Goal: Task Accomplishment & Management: Manage account settings

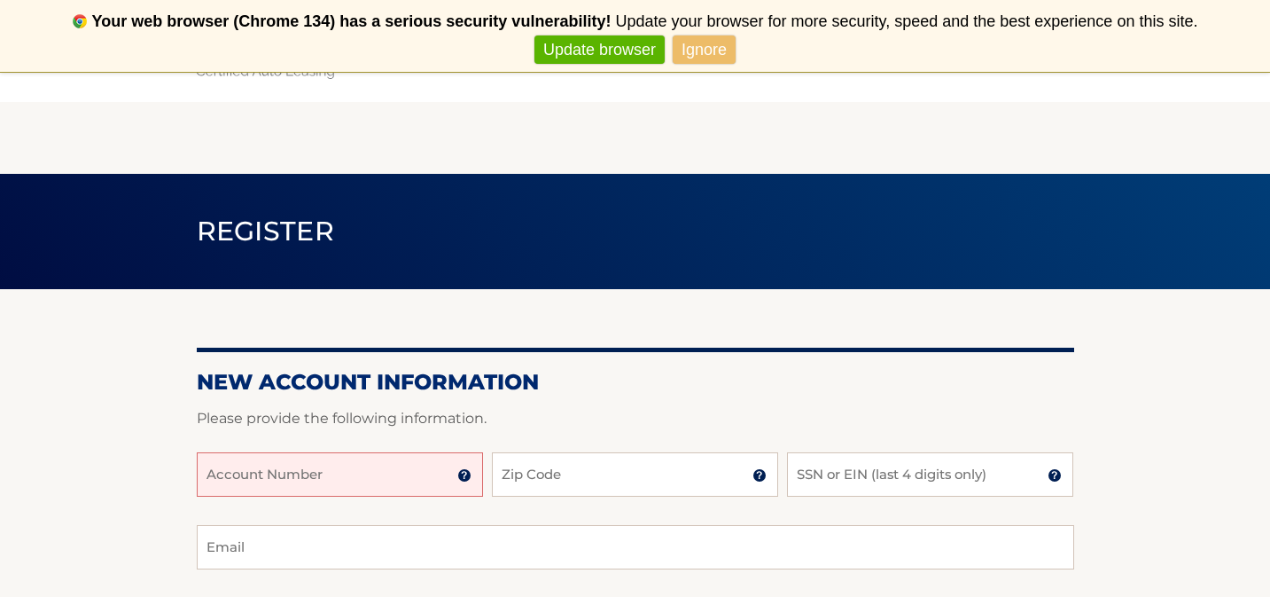
click at [315, 483] on input "Account Number" at bounding box center [340, 474] width 286 height 44
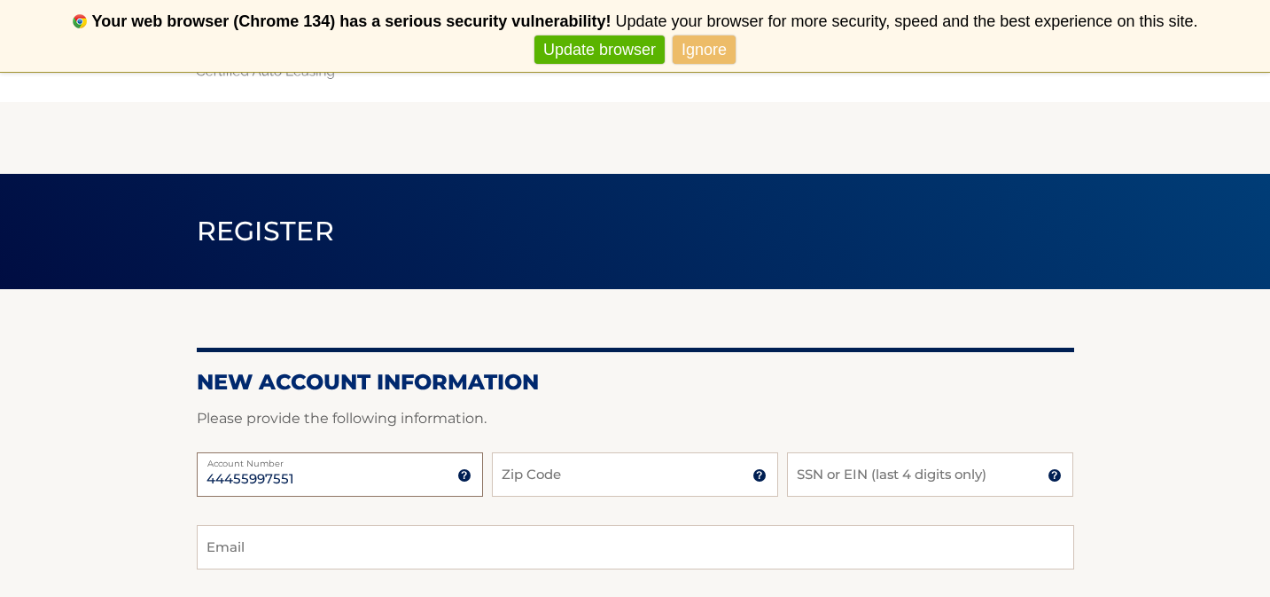
type input "44455997551"
click at [557, 475] on input "Zip Code" at bounding box center [635, 474] width 286 height 44
type input "11357"
type input "gnncala@gmail.com"
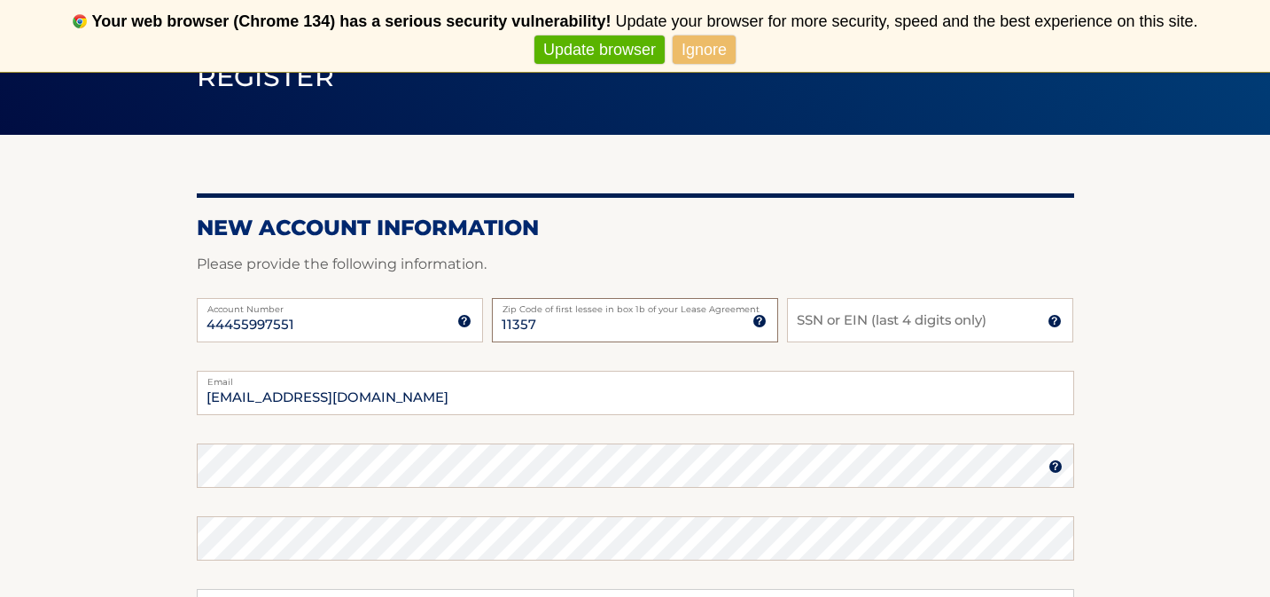
scroll to position [155, 0]
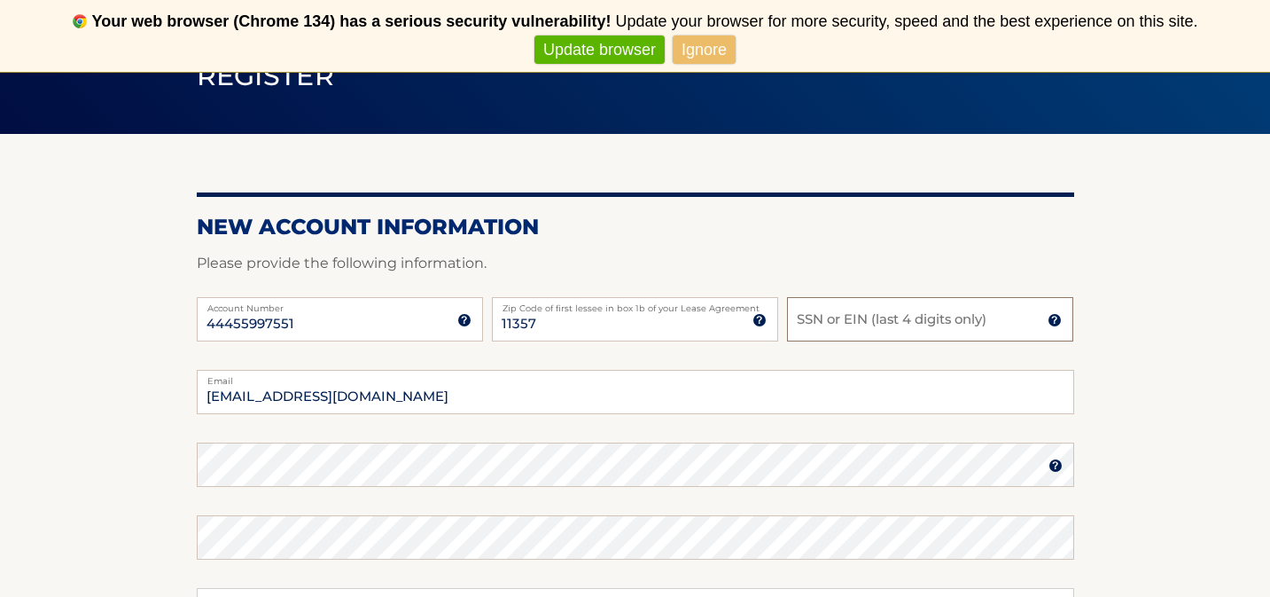
click at [846, 327] on input "SSN or EIN (last 4 digits only)" at bounding box center [930, 319] width 286 height 44
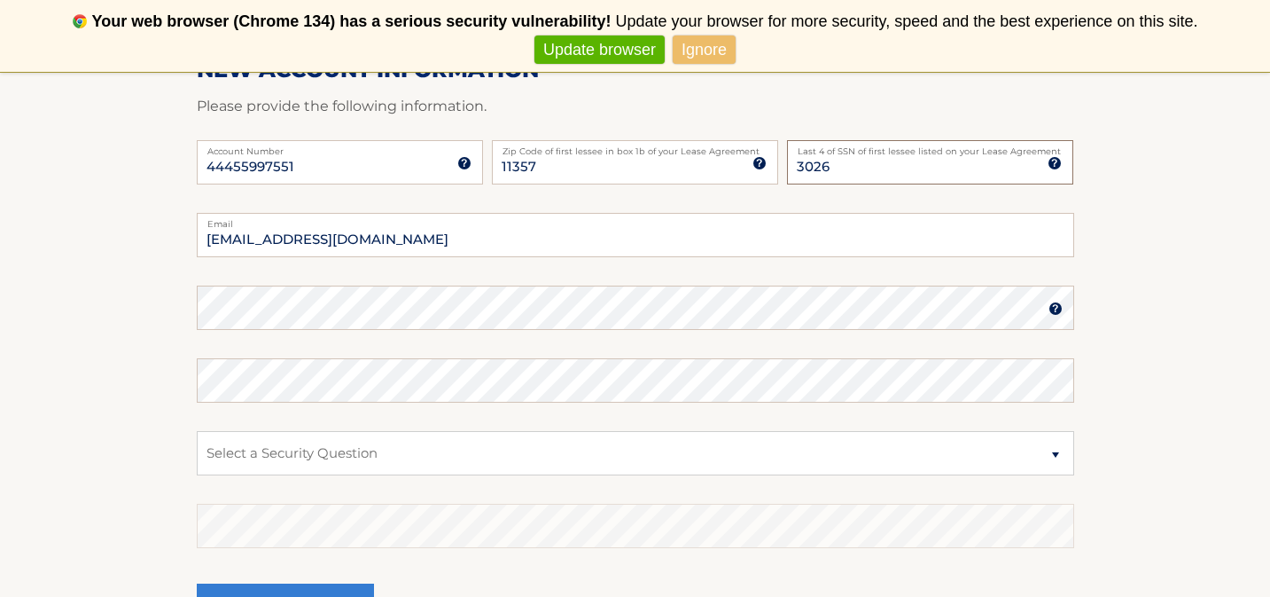
scroll to position [320, 0]
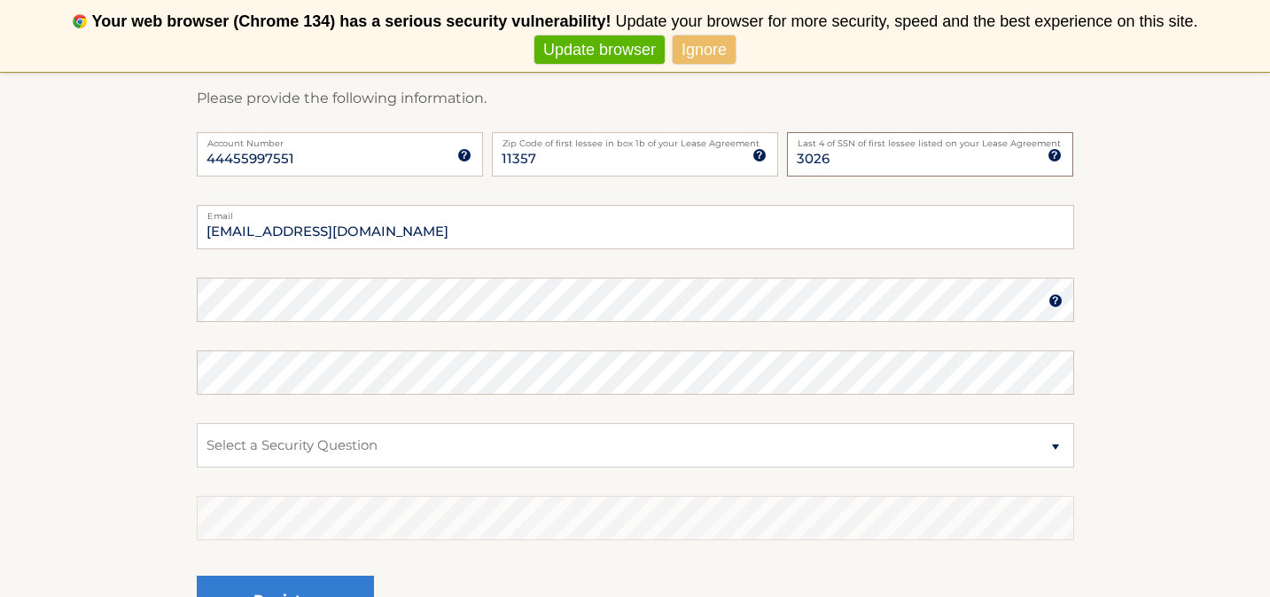
type input "3026"
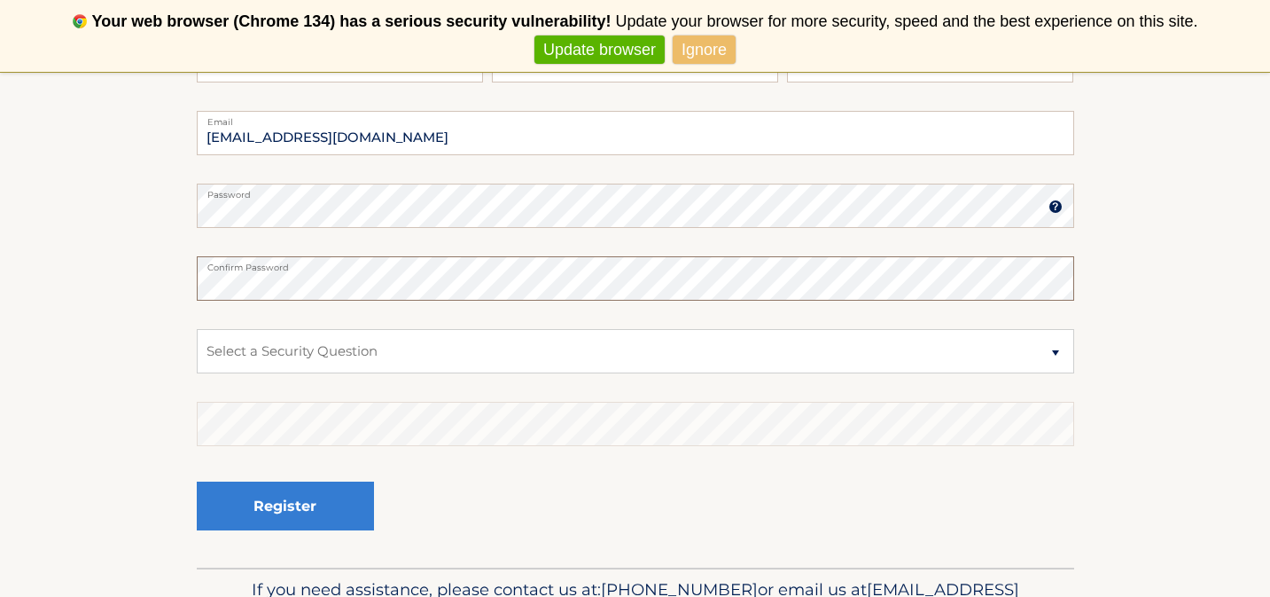
scroll to position [418, 0]
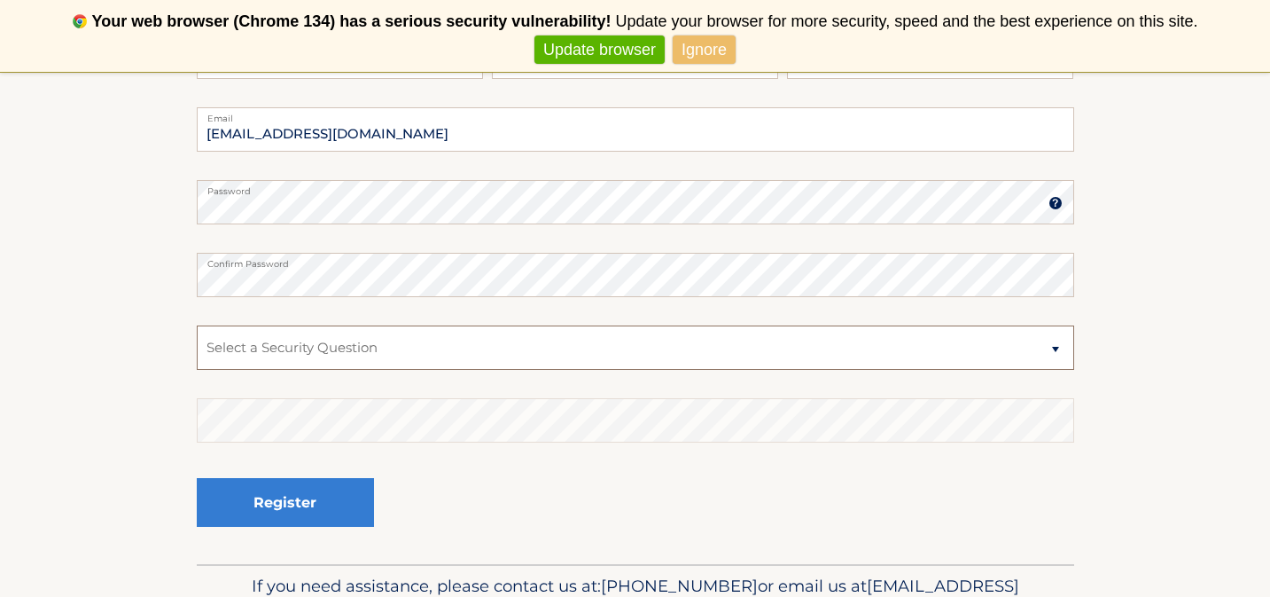
click at [380, 355] on select "Select a Security Question What was the name of your elementary school? What is…" at bounding box center [636, 347] width 878 height 44
select select "2"
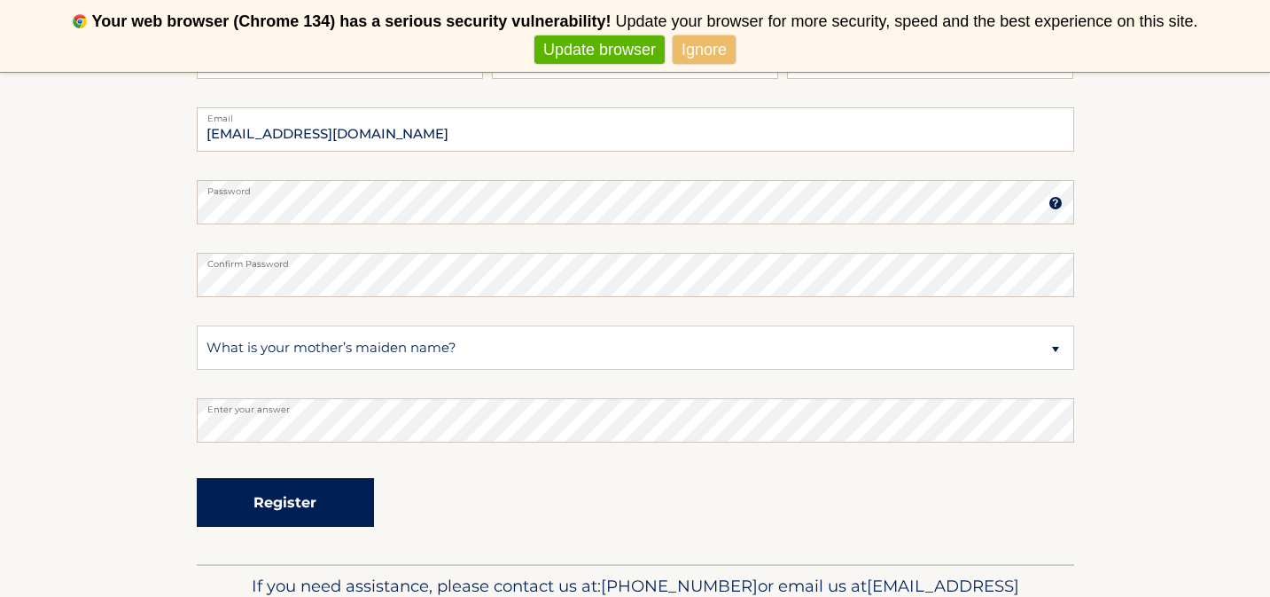
click at [253, 512] on button "Register" at bounding box center [285, 502] width 177 height 49
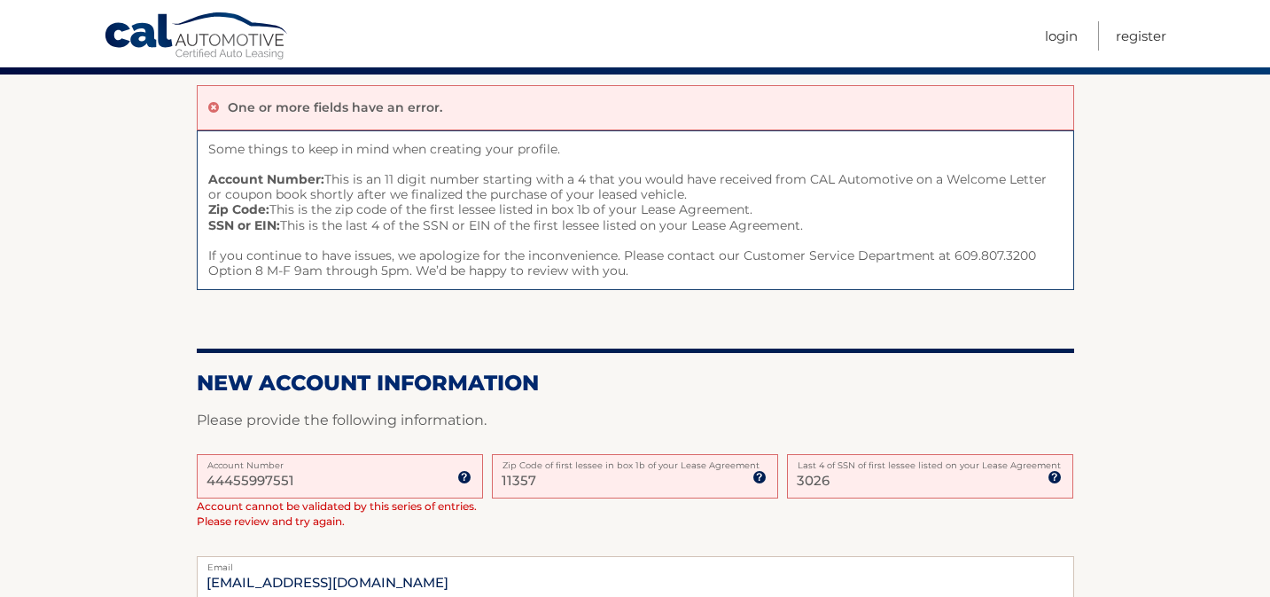
scroll to position [146, 0]
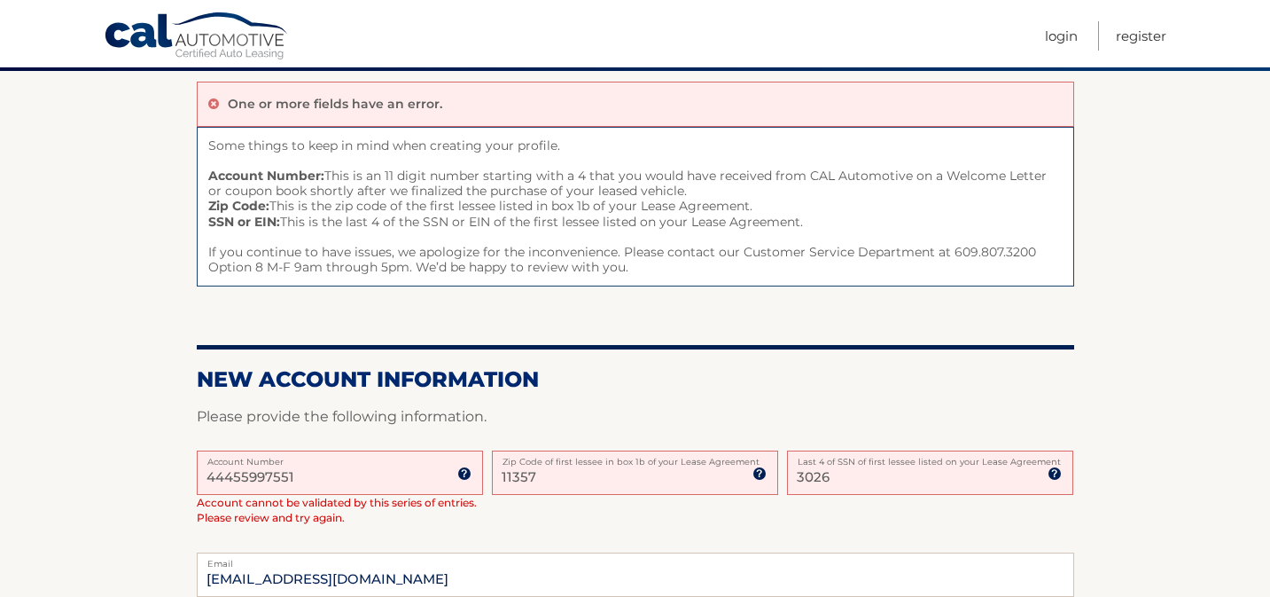
drag, startPoint x: 886, startPoint y: 484, endPoint x: 714, endPoint y: 480, distance: 172.0
click at [714, 480] on div "44455997551 Account Number 11 digit account number provided on your coupon book…" at bounding box center [636, 501] width 878 height 103
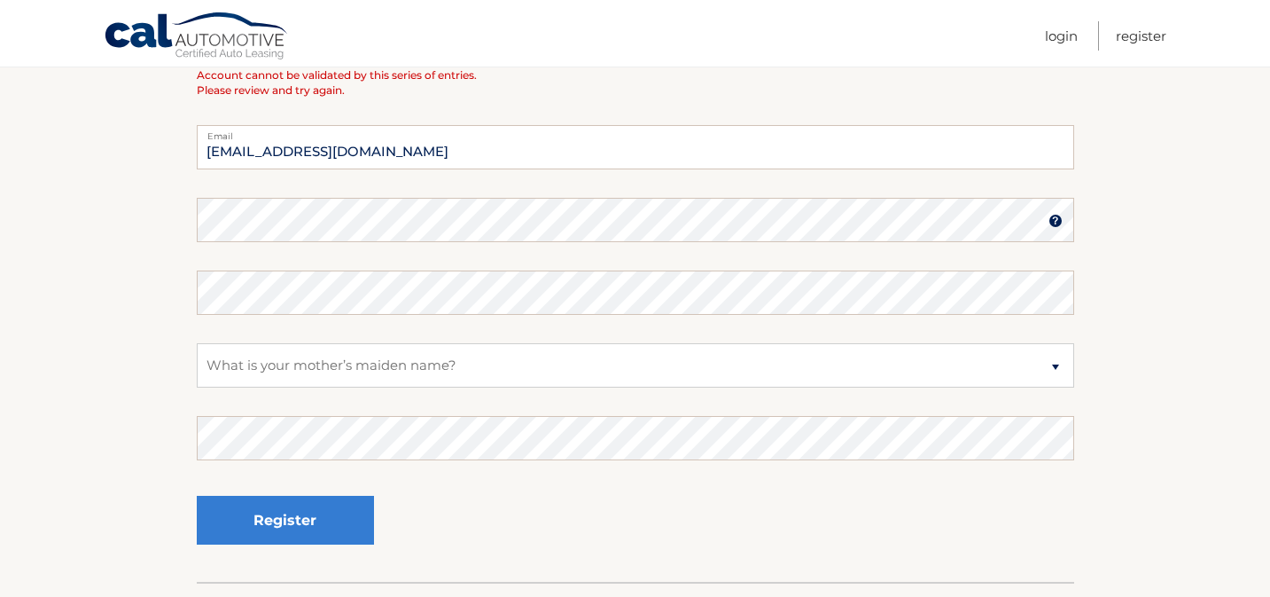
scroll to position [543, 0]
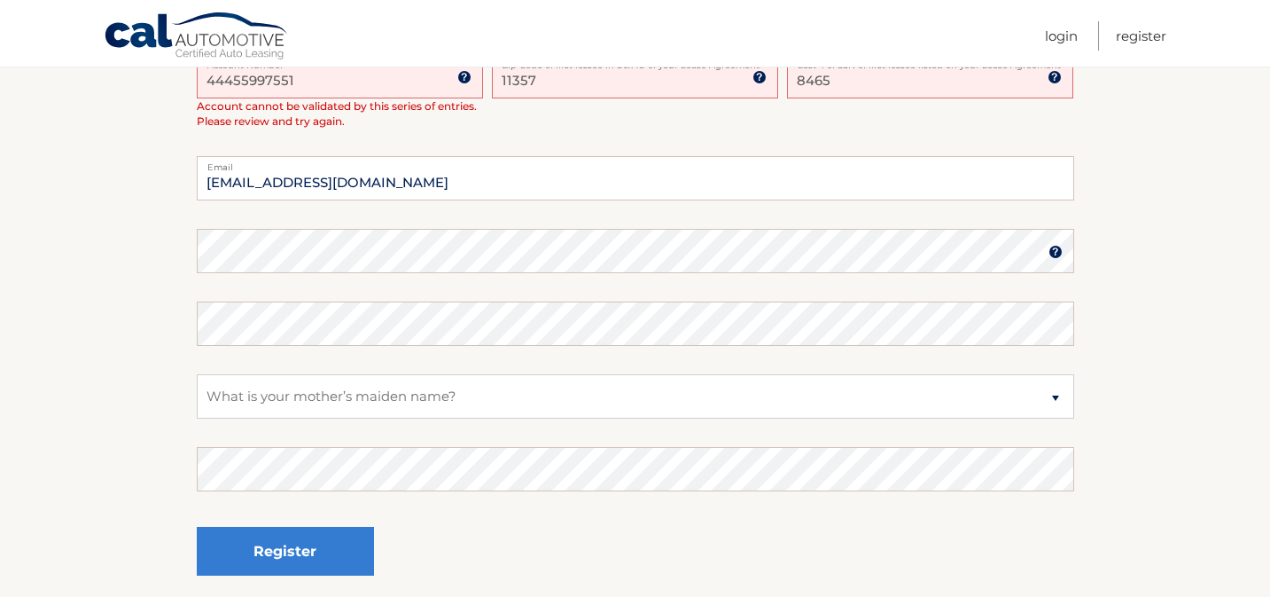
type input "8465"
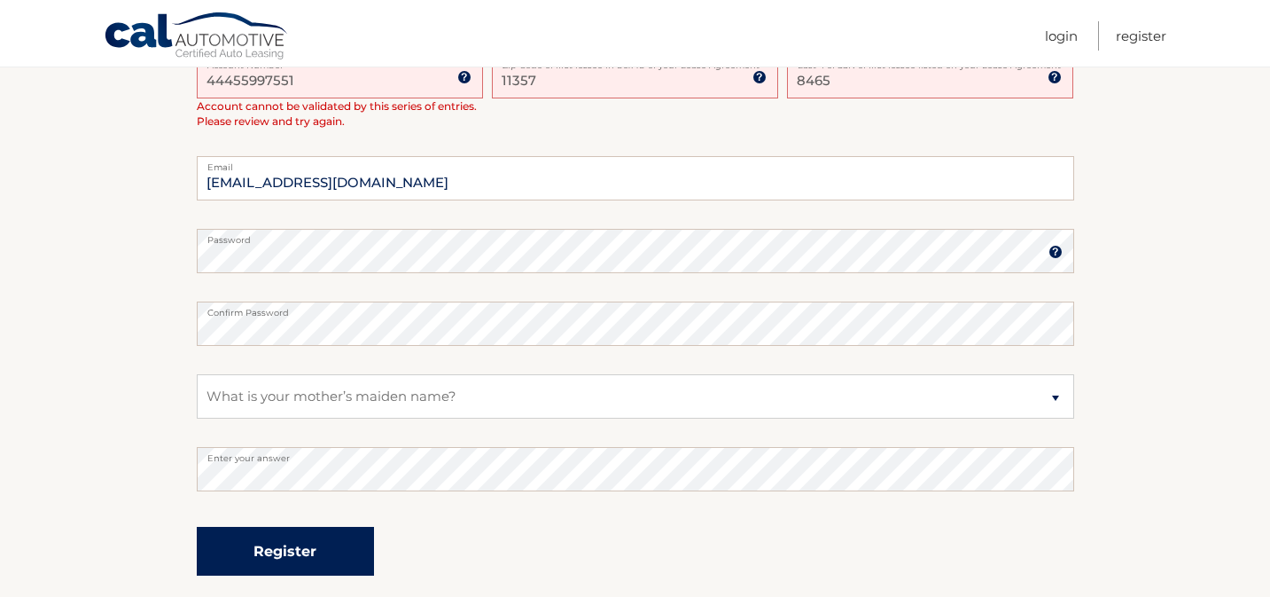
click at [340, 551] on button "Register" at bounding box center [285, 551] width 177 height 49
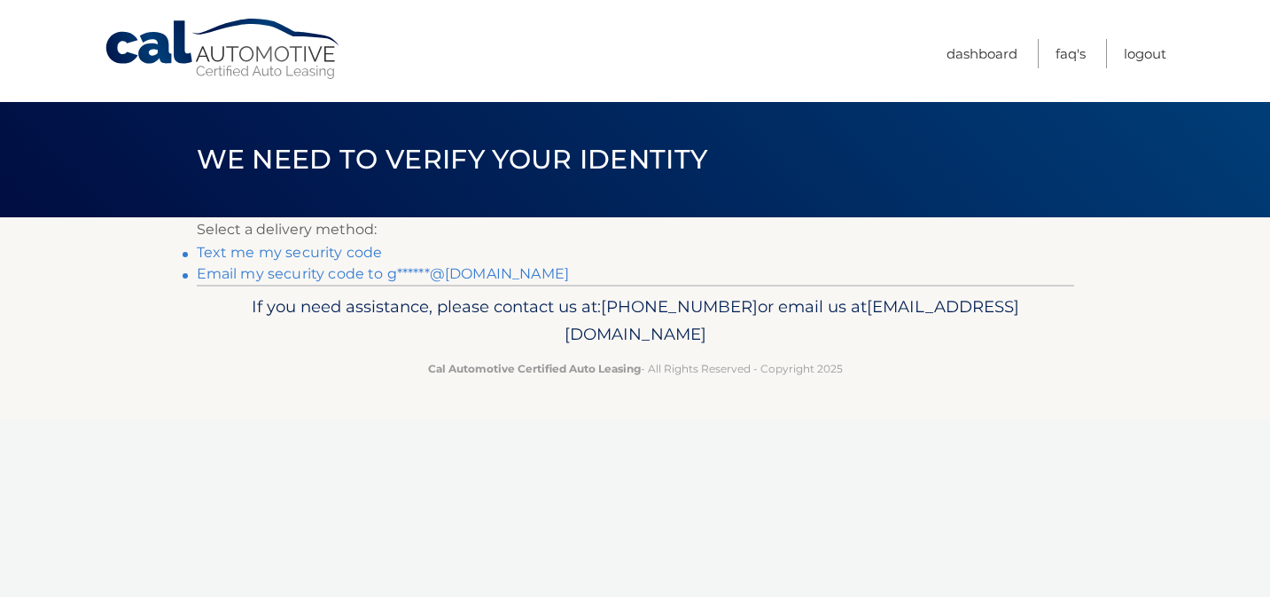
click at [353, 254] on link "Text me my security code" at bounding box center [290, 252] width 186 height 17
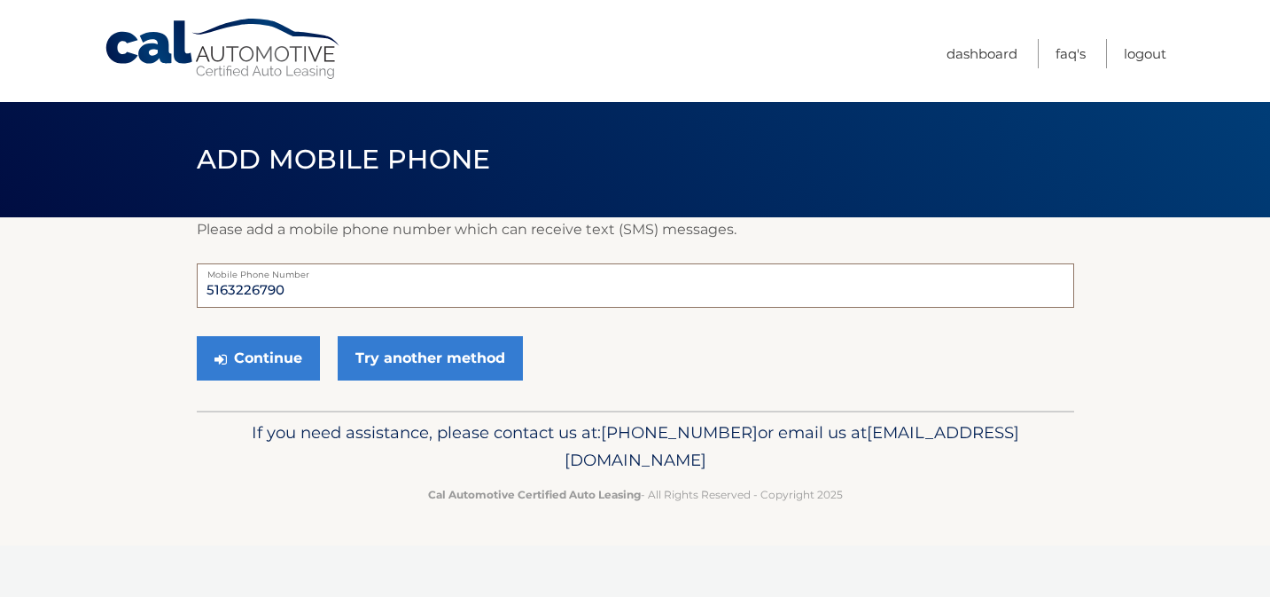
drag, startPoint x: 344, startPoint y: 300, endPoint x: 167, endPoint y: 297, distance: 177.3
click at [167, 297] on section "Please add a mobile phone number which can receive text (SMS) messages. 5163226…" at bounding box center [635, 313] width 1270 height 193
type input "9177510070"
click at [241, 356] on button "Continue" at bounding box center [258, 358] width 123 height 44
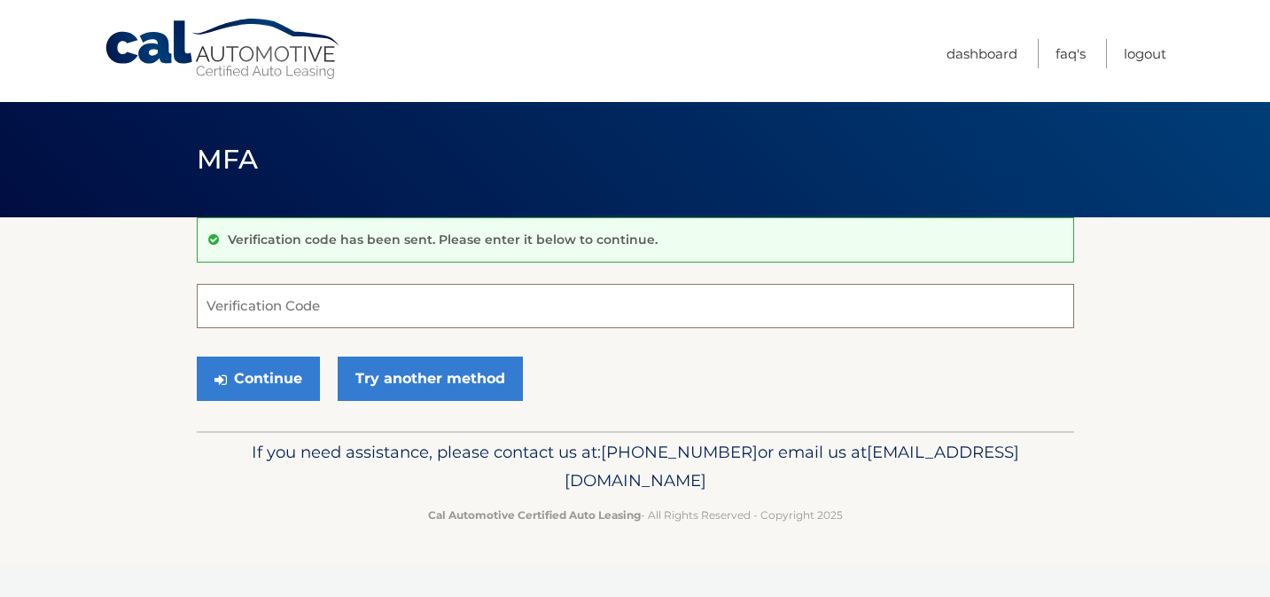
click at [270, 304] on input "Verification Code" at bounding box center [636, 306] width 878 height 44
type input "840562"
click at [263, 374] on button "Continue" at bounding box center [258, 378] width 123 height 44
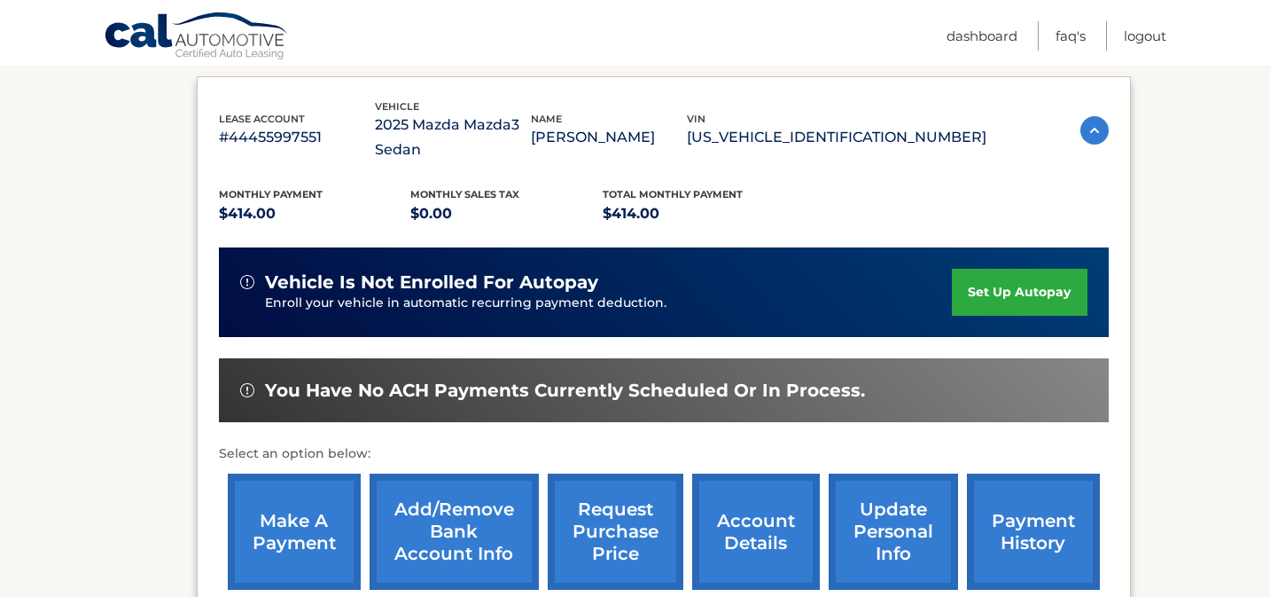
scroll to position [282, 0]
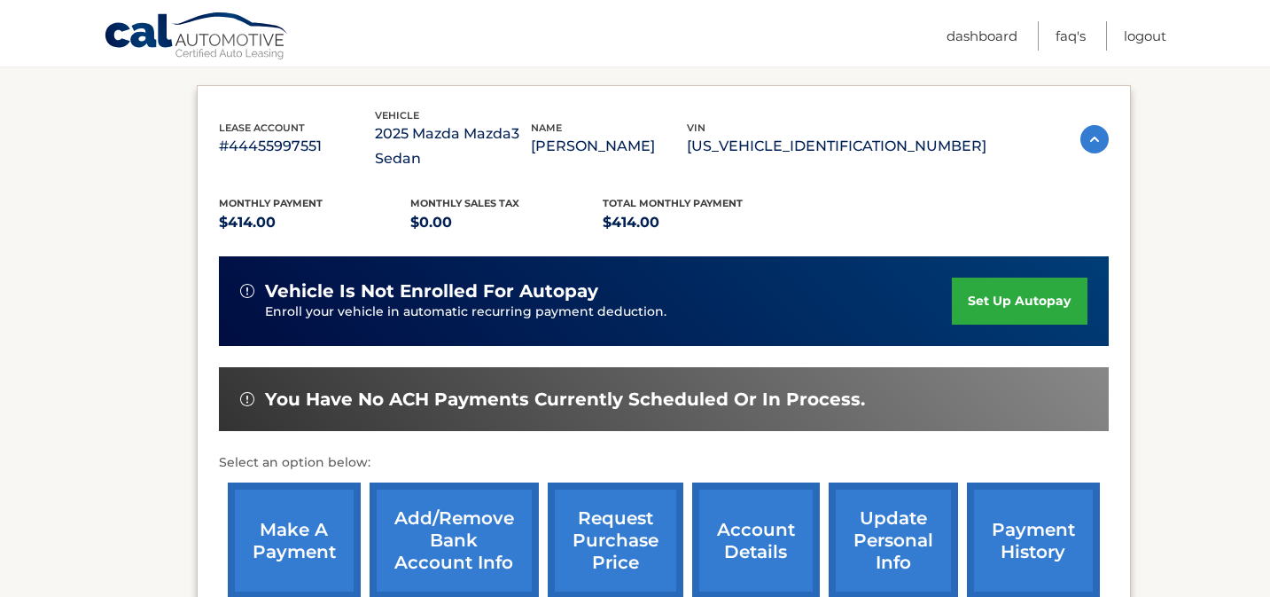
click at [1002, 298] on link "set up autopay" at bounding box center [1019, 300] width 135 height 47
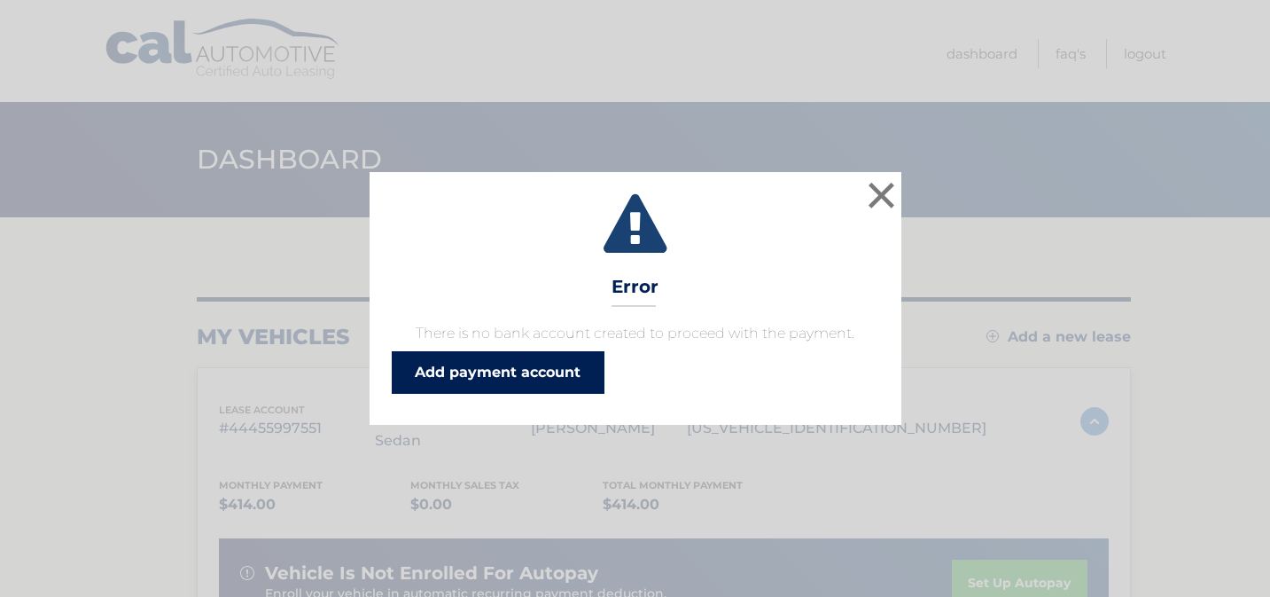
click at [561, 381] on link "Add payment account" at bounding box center [498, 372] width 213 height 43
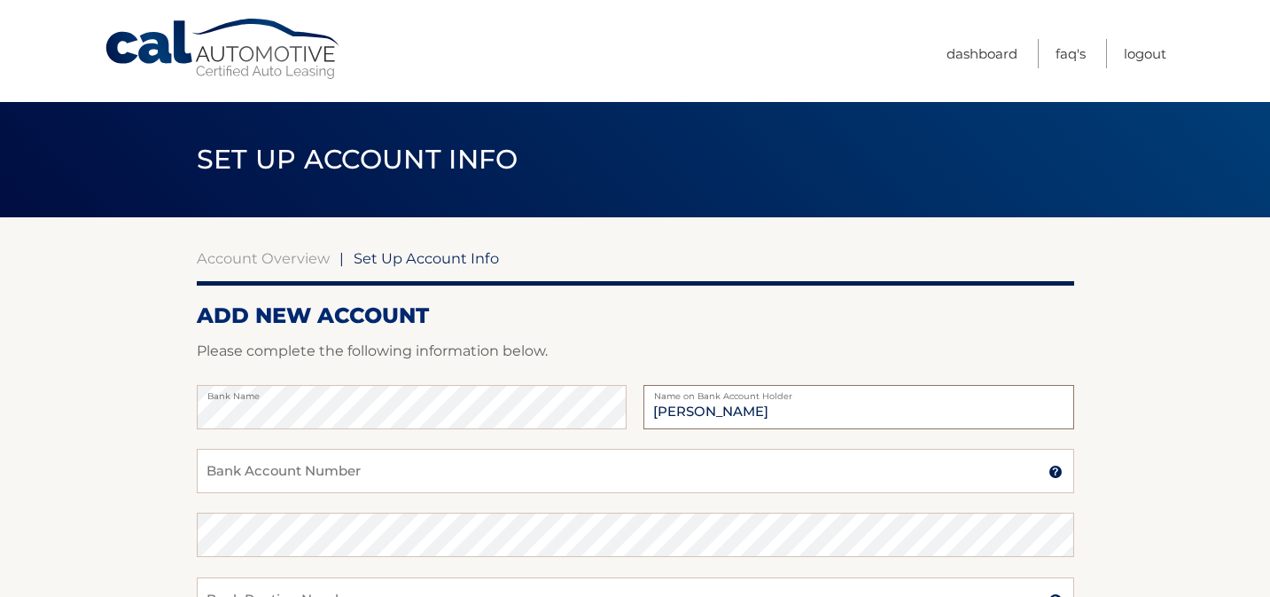
type input "[PERSON_NAME]"
click at [253, 487] on input "Bank Account Number" at bounding box center [636, 471] width 878 height 44
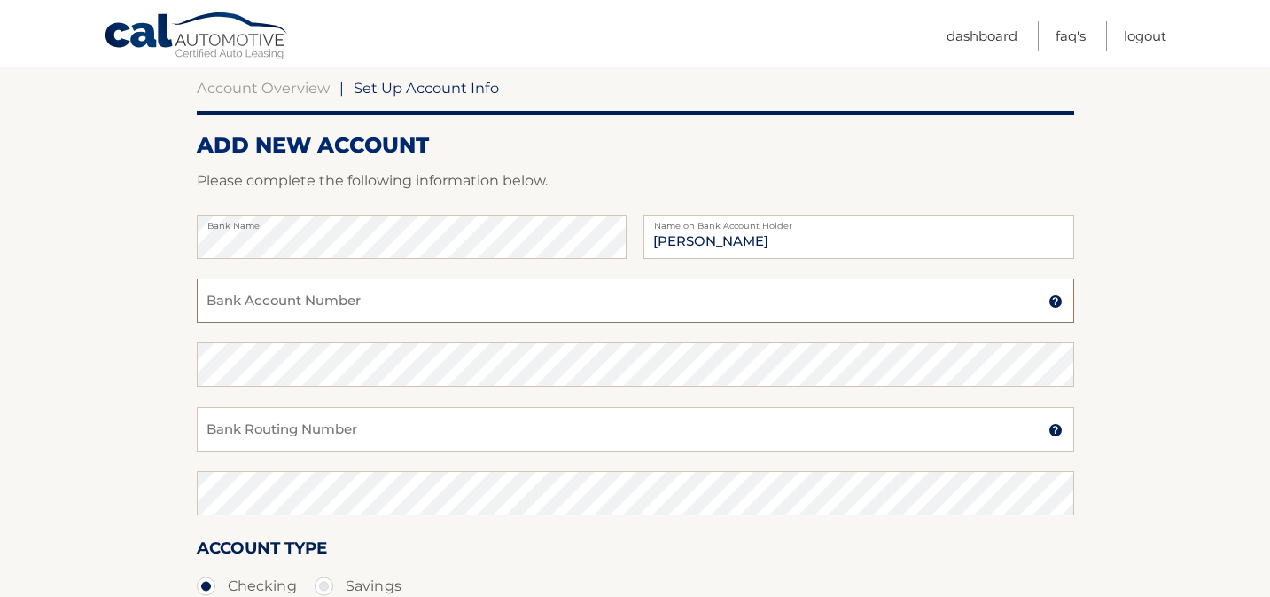
scroll to position [184, 0]
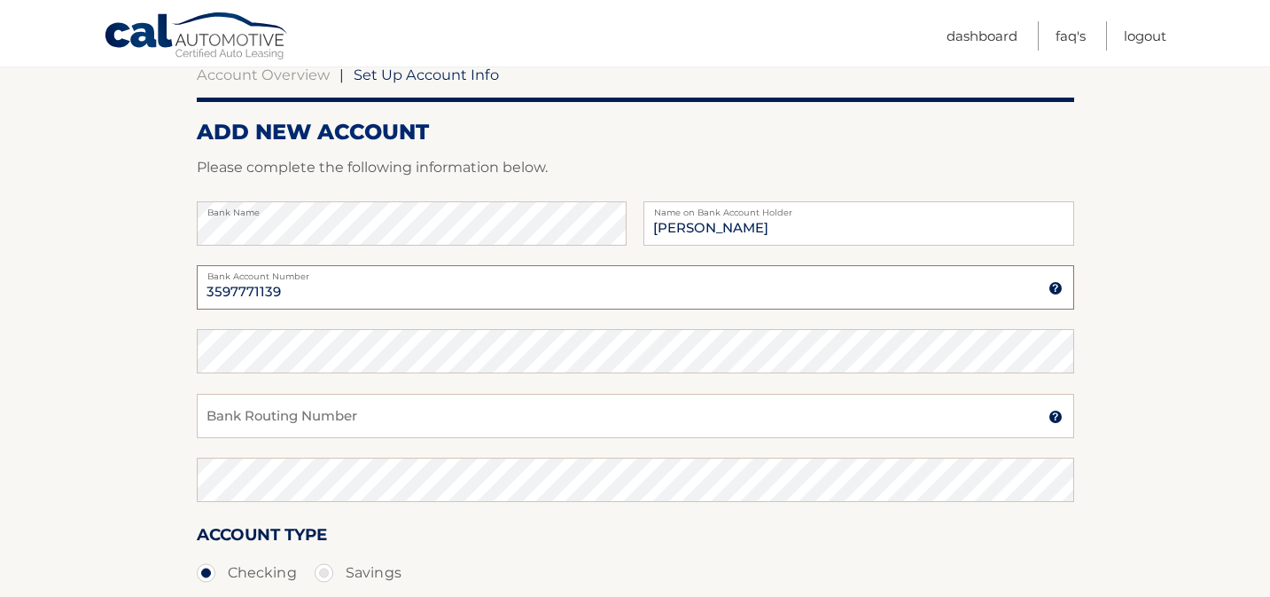
type input "3597771139"
click at [279, 407] on input "Bank Routing Number" at bounding box center [636, 416] width 878 height 44
type input "021000021"
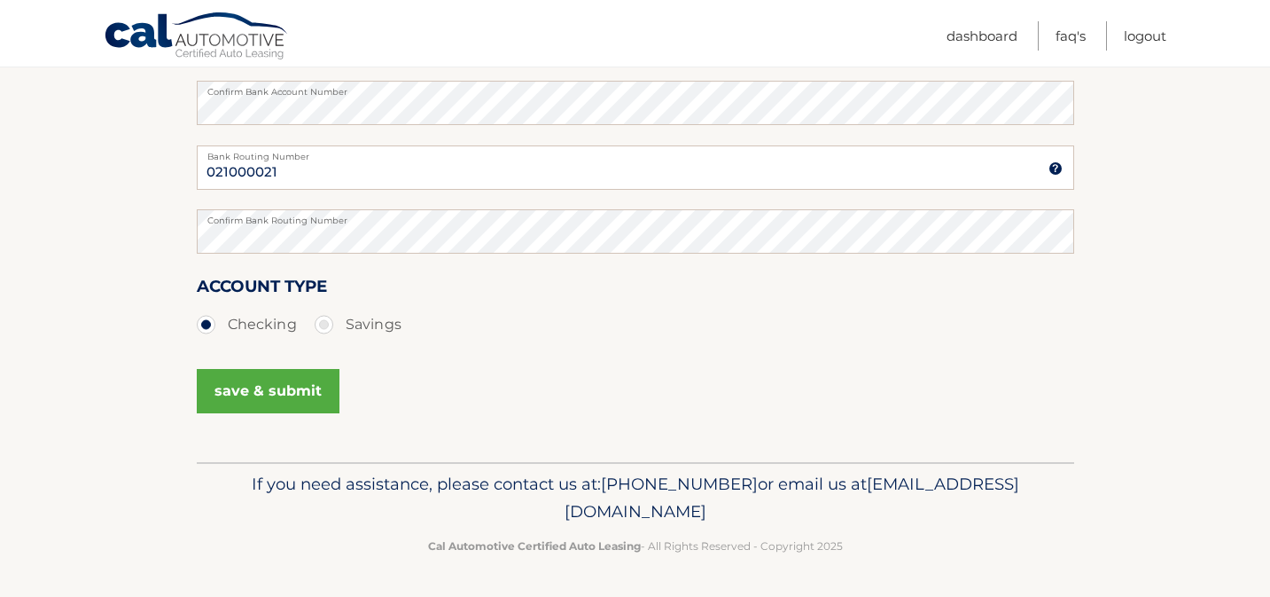
click at [278, 378] on button "save & submit" at bounding box center [268, 391] width 143 height 44
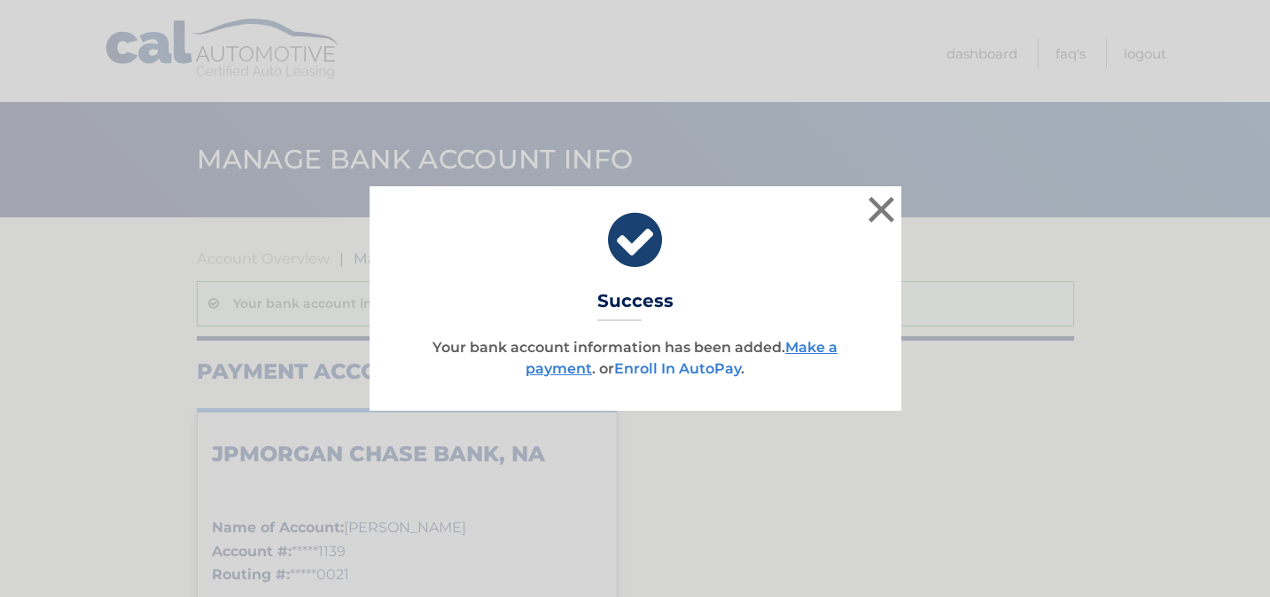
click at [730, 372] on link "Enroll In AutoPay" at bounding box center [677, 368] width 127 height 17
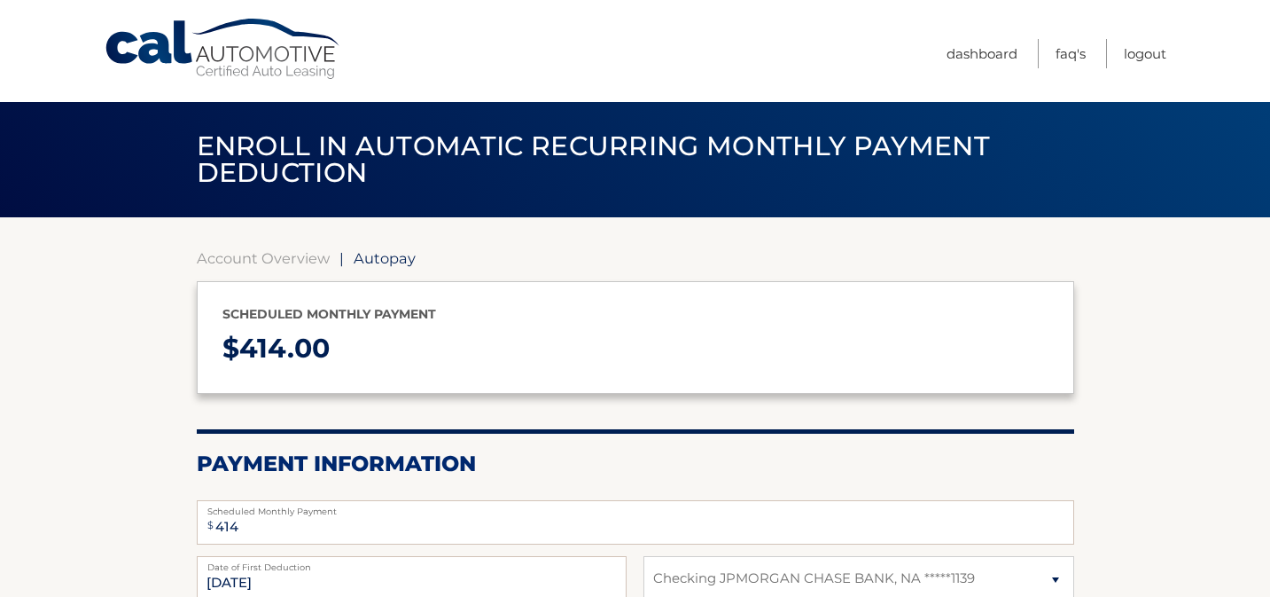
select select "OTJiMDRkOWQtMDc4Mi00MDE5LTlkYzgtNjM2MzM4YmY0NGYy"
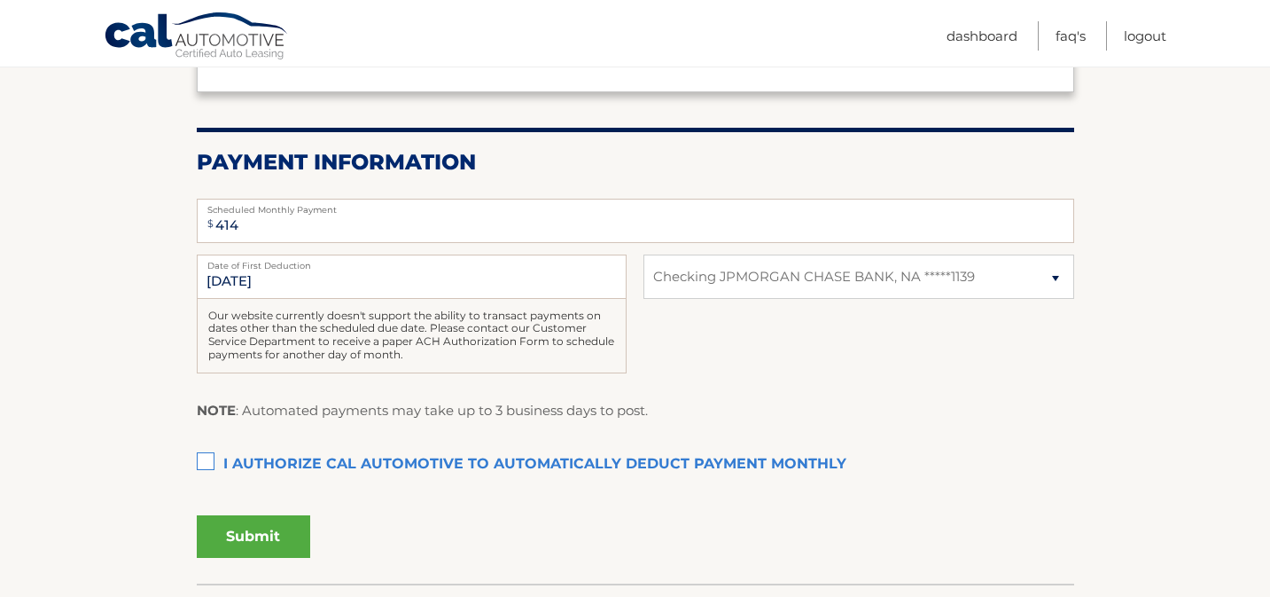
scroll to position [302, 0]
click at [216, 461] on label "I authorize cal automotive to automatically deduct payment monthly This checkbo…" at bounding box center [636, 463] width 878 height 35
click at [0, 0] on input "I authorize cal automotive to automatically deduct payment monthly This checkbo…" at bounding box center [0, 0] width 0 height 0
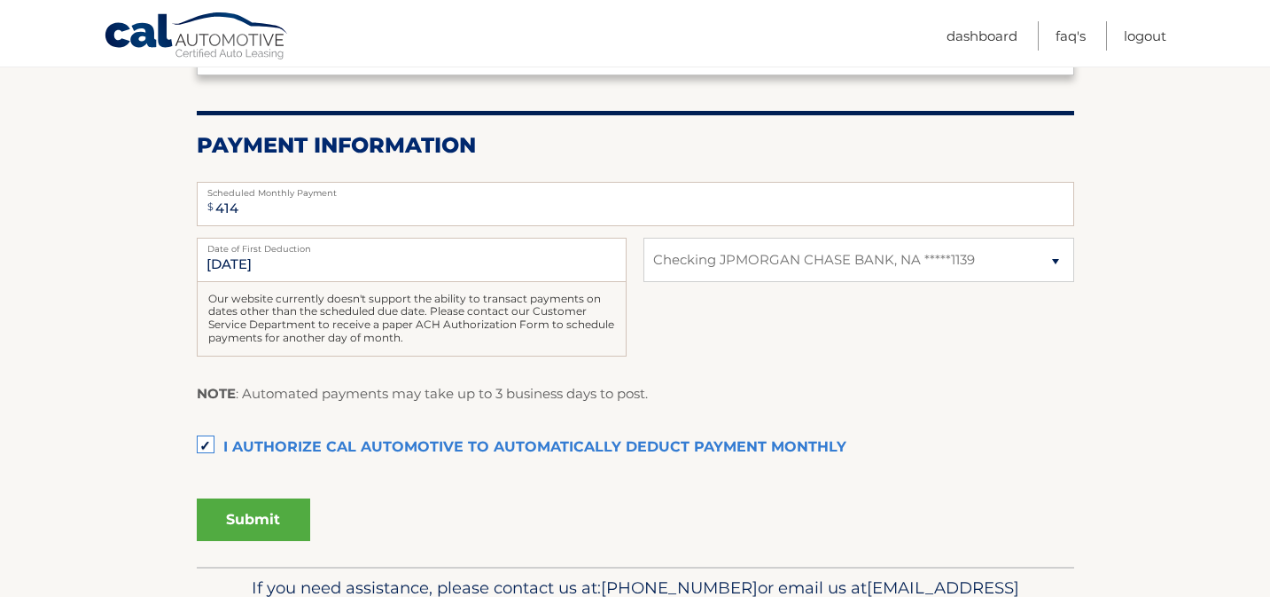
scroll to position [324, 0]
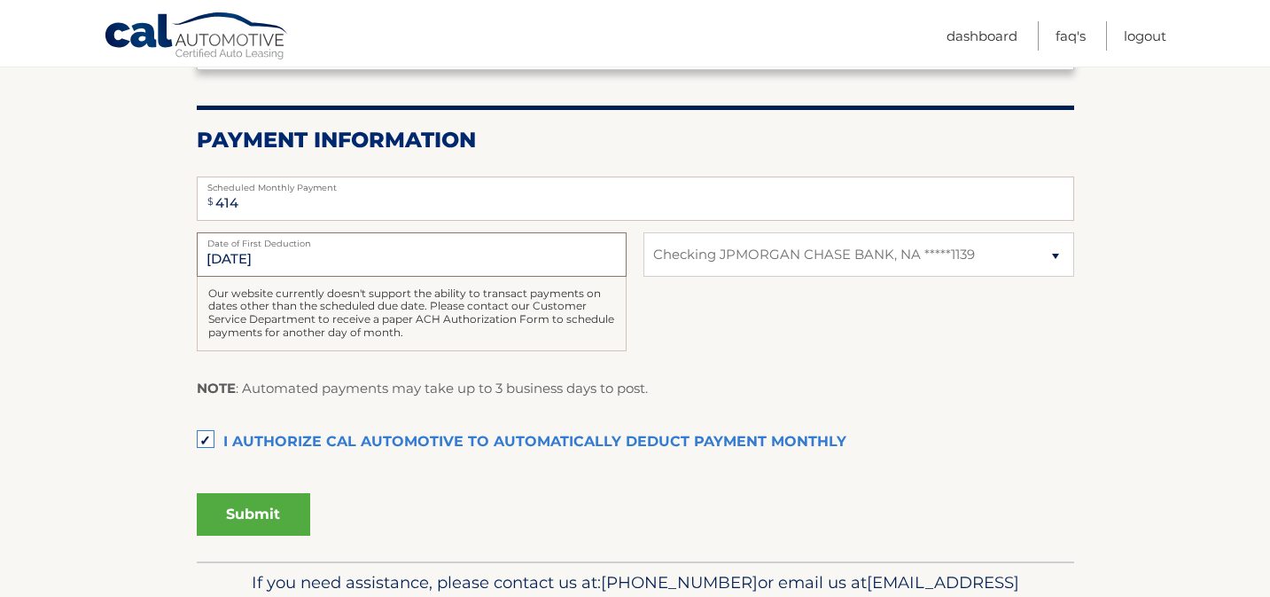
click at [322, 252] on input "[DATE]" at bounding box center [412, 254] width 430 height 44
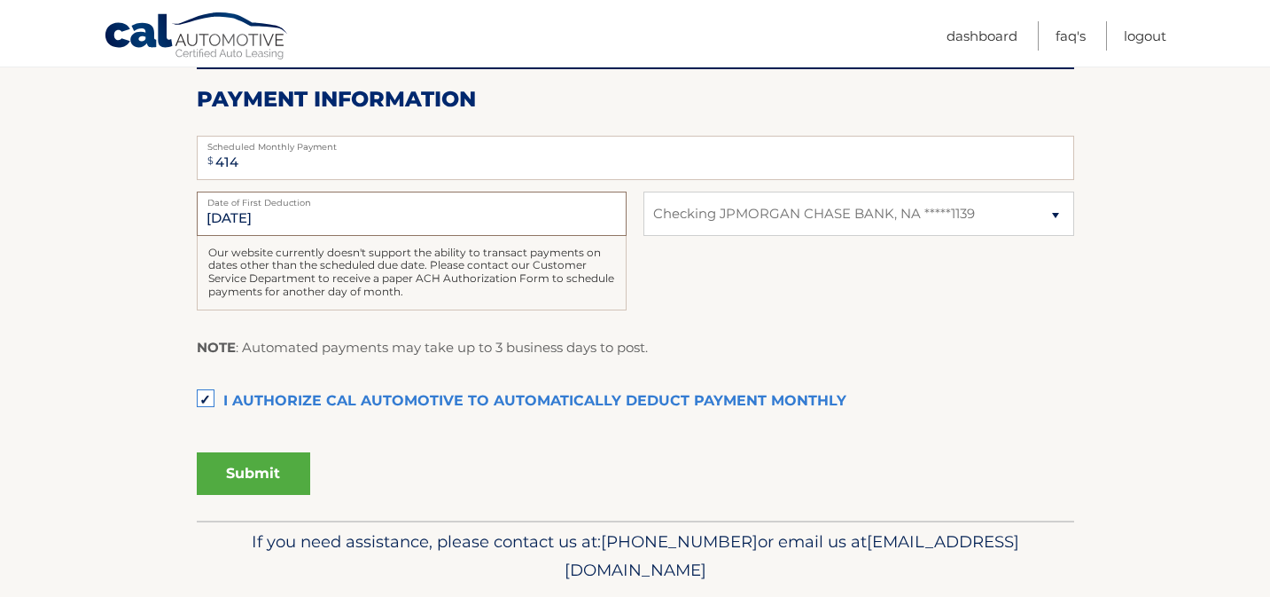
scroll to position [370, 0]
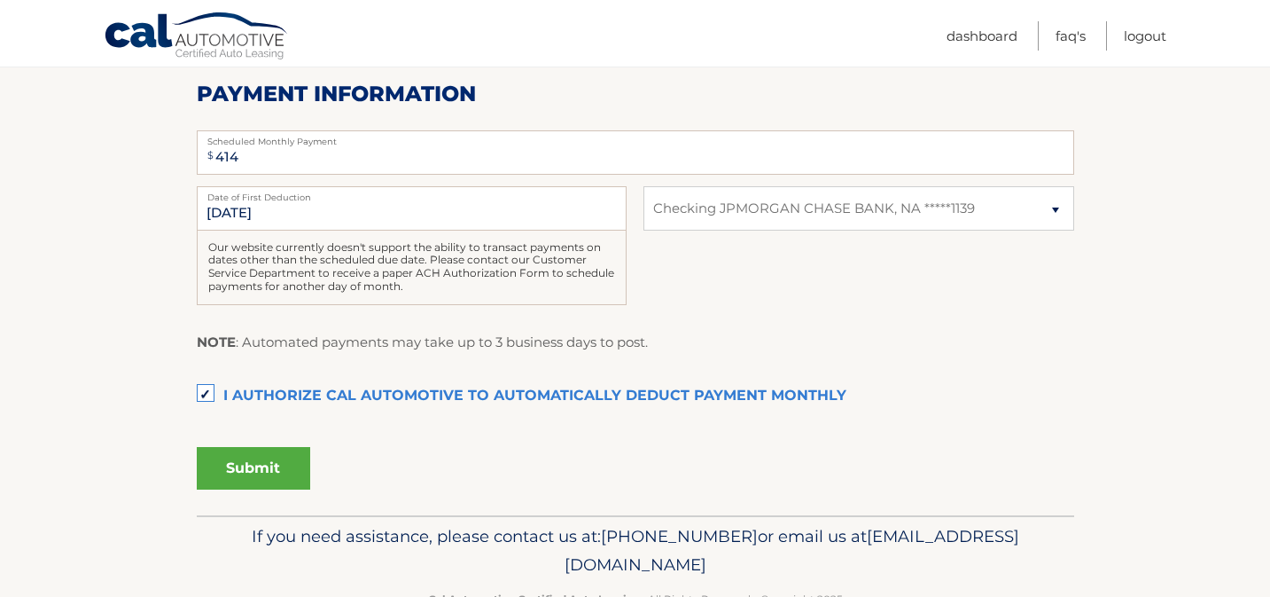
click at [281, 459] on button "Submit" at bounding box center [253, 468] width 113 height 43
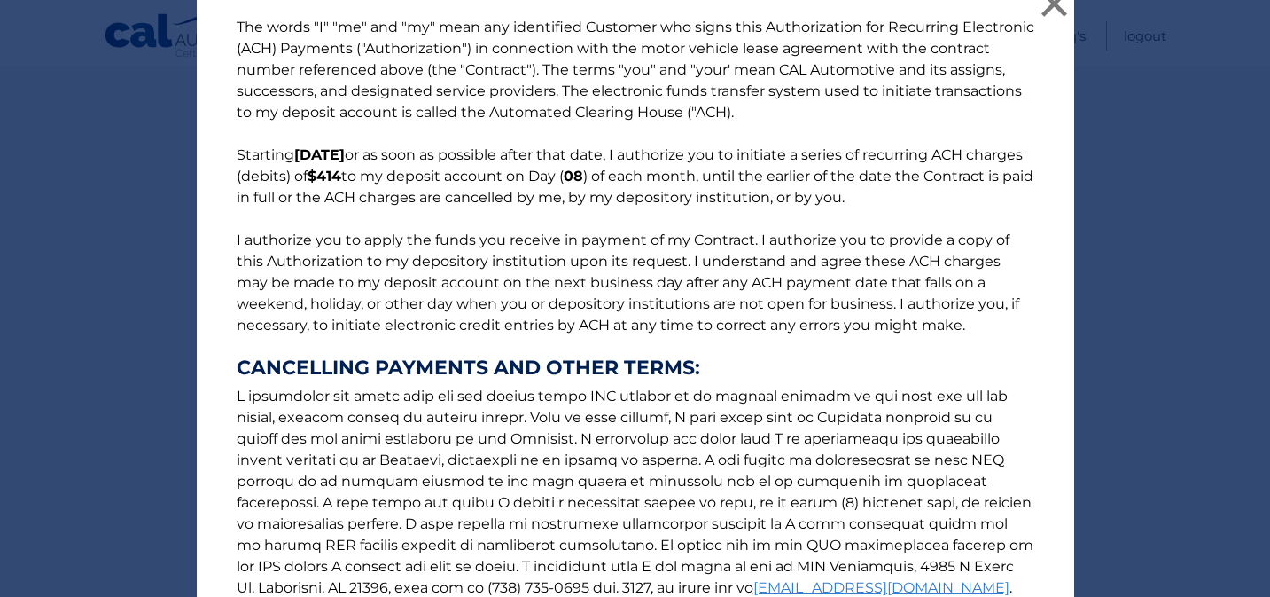
scroll to position [240, 0]
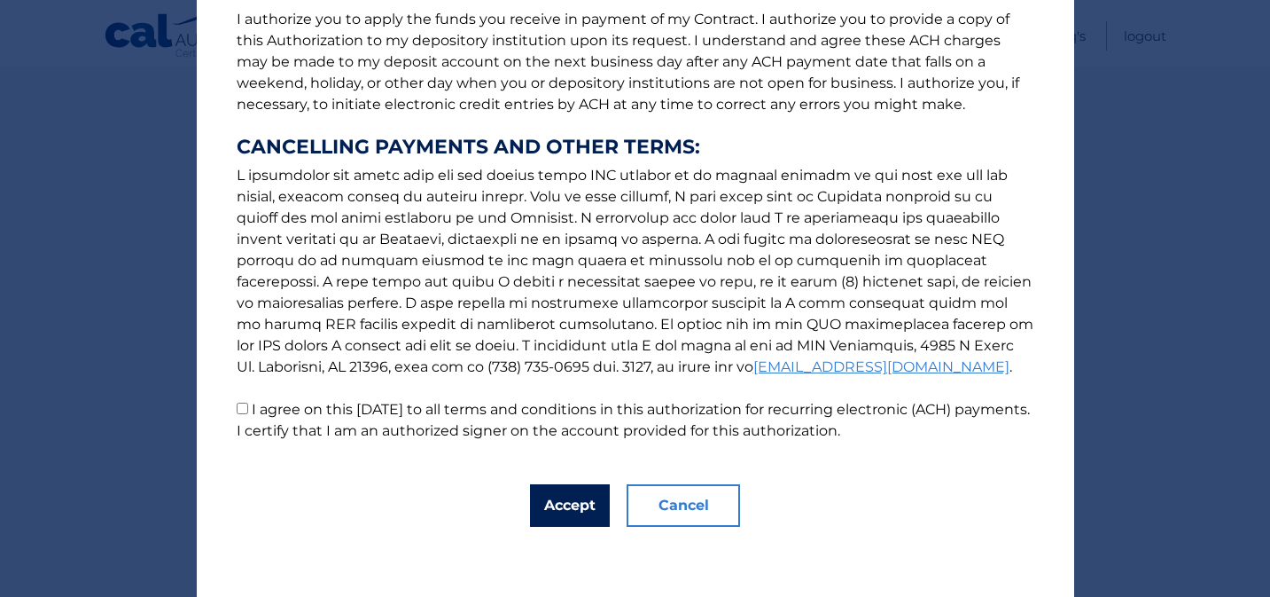
click at [546, 493] on button "Accept" at bounding box center [570, 505] width 80 height 43
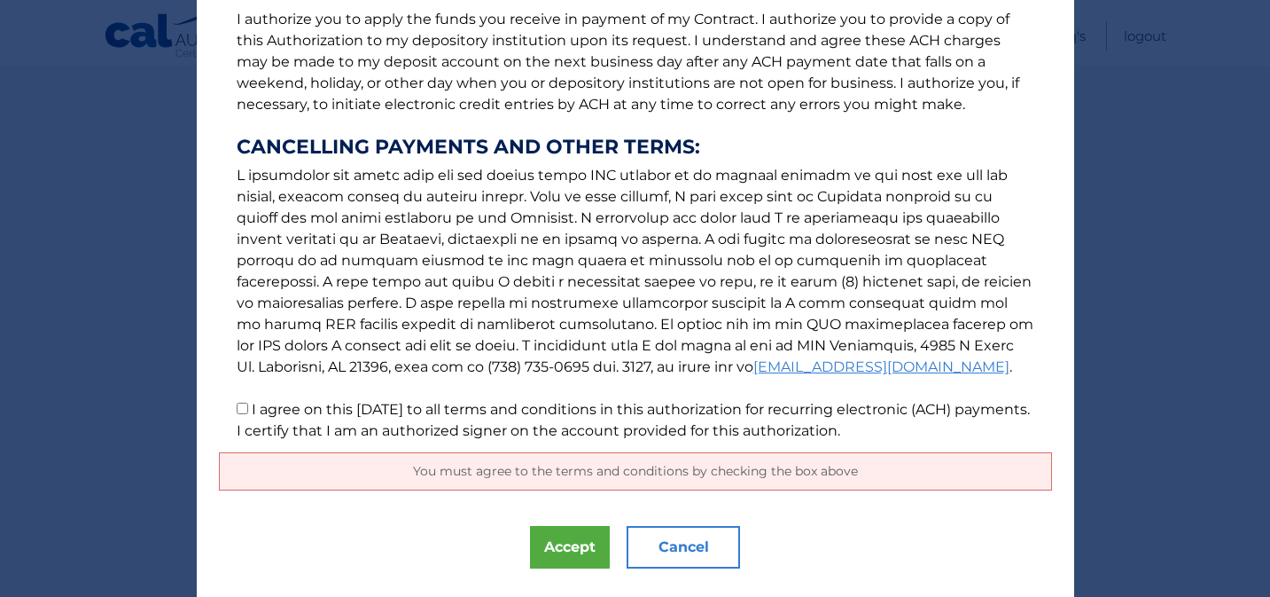
click at [338, 420] on p "The words "I" "me" and "my" mean any identified Customer who signs this Authori…" at bounding box center [635, 118] width 833 height 645
click at [254, 407] on label "I agree on this [DATE] to all terms and conditions in this authorization for re…" at bounding box center [633, 420] width 793 height 38
click at [248, 407] on input "I agree on this [DATE] to all terms and conditions in this authorization for re…" at bounding box center [243, 408] width 12 height 12
checkbox input "true"
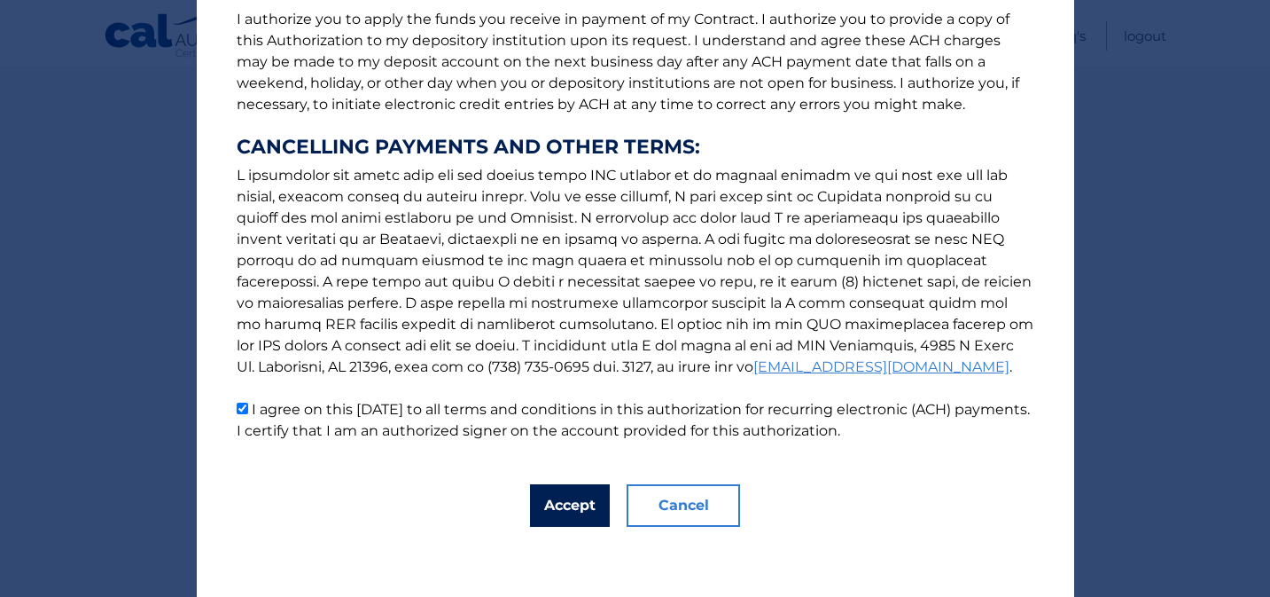
click at [542, 514] on button "Accept" at bounding box center [570, 505] width 80 height 43
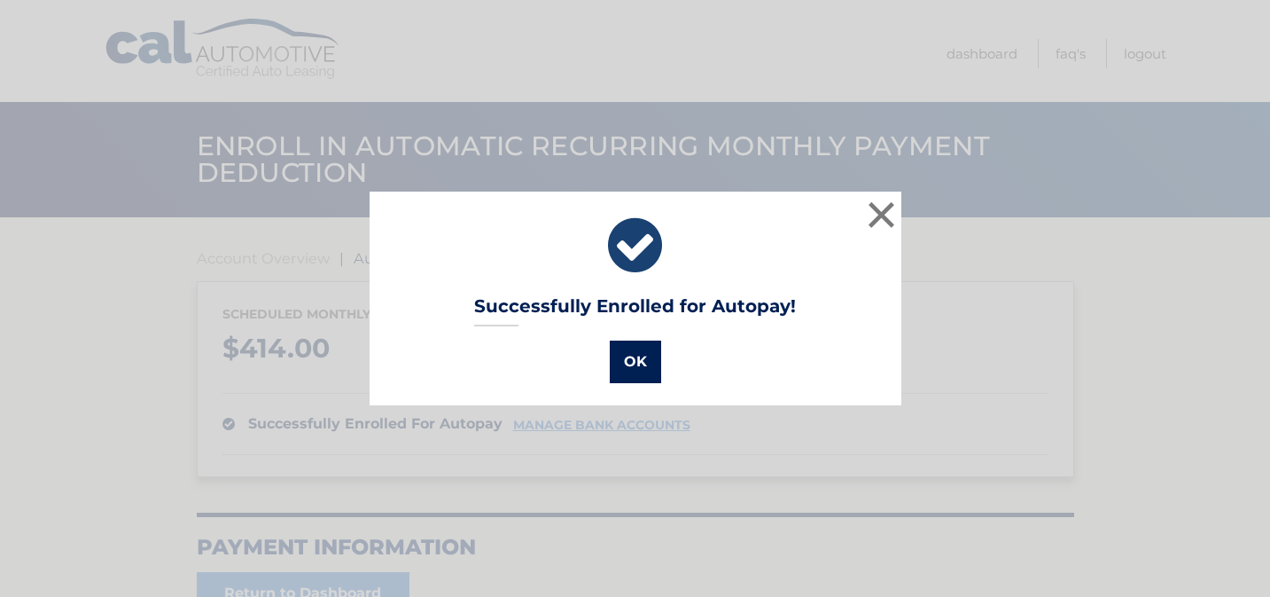
click at [636, 357] on button "OK" at bounding box center [635, 361] width 51 height 43
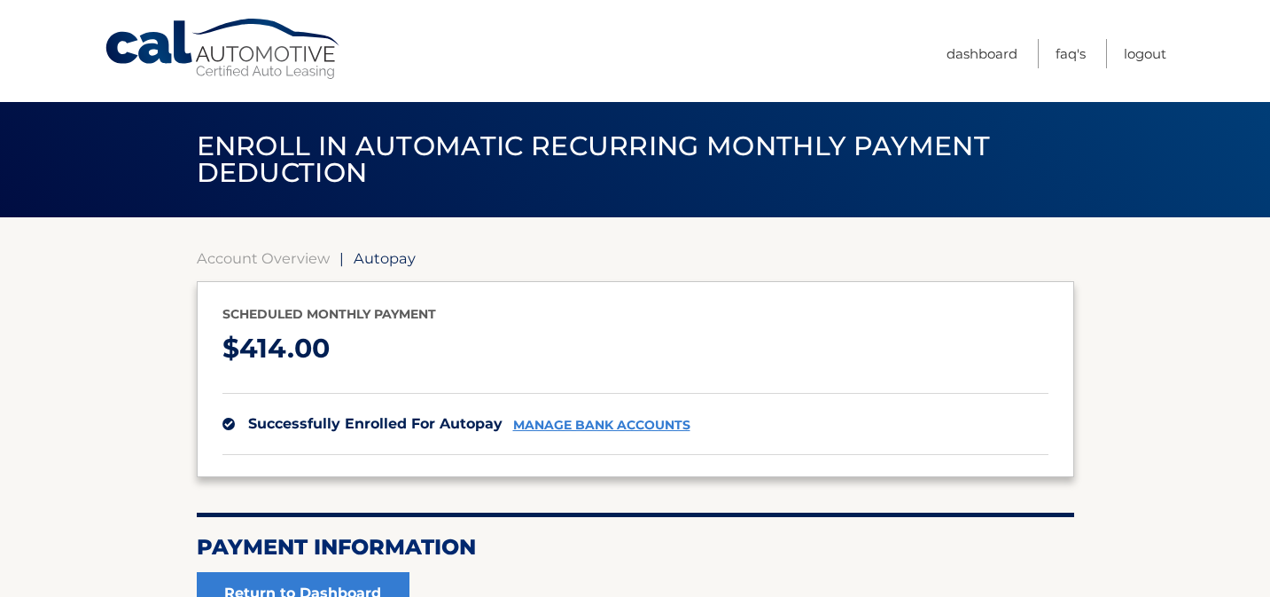
click at [312, 337] on span "414.00" at bounding box center [284, 348] width 90 height 33
click at [301, 248] on div "Account Overview | Autopay Scheduled monthly payment $ 414.00 successfully enro…" at bounding box center [636, 437] width 878 height 440
click at [301, 260] on link "Account Overview" at bounding box center [263, 258] width 133 height 18
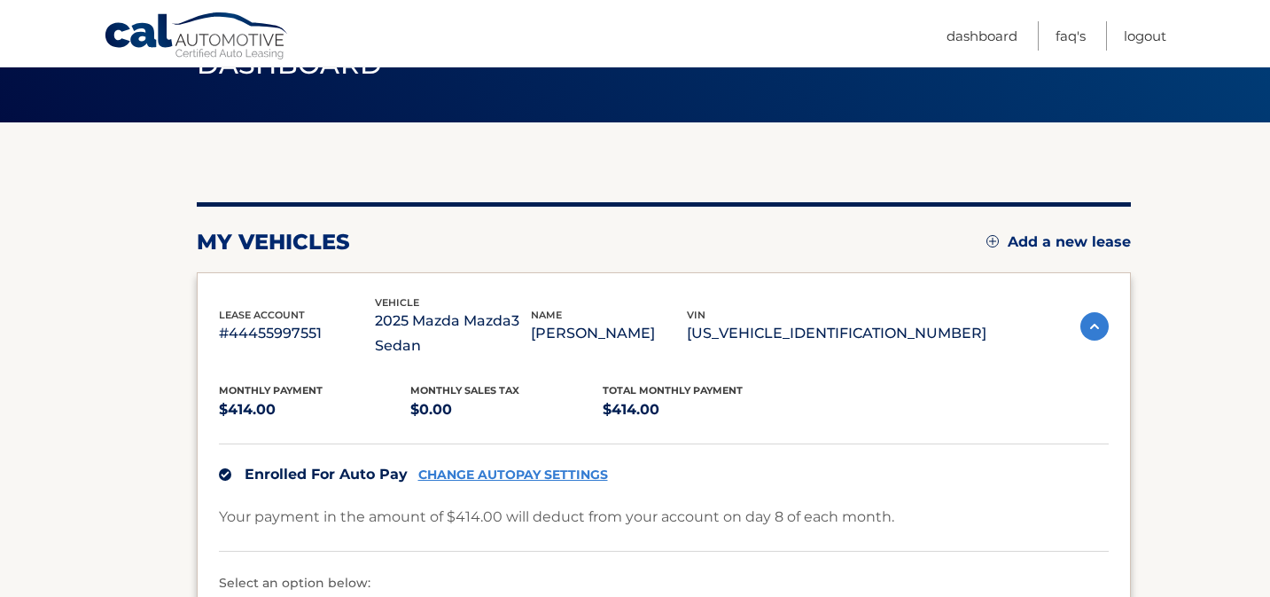
scroll to position [282, 0]
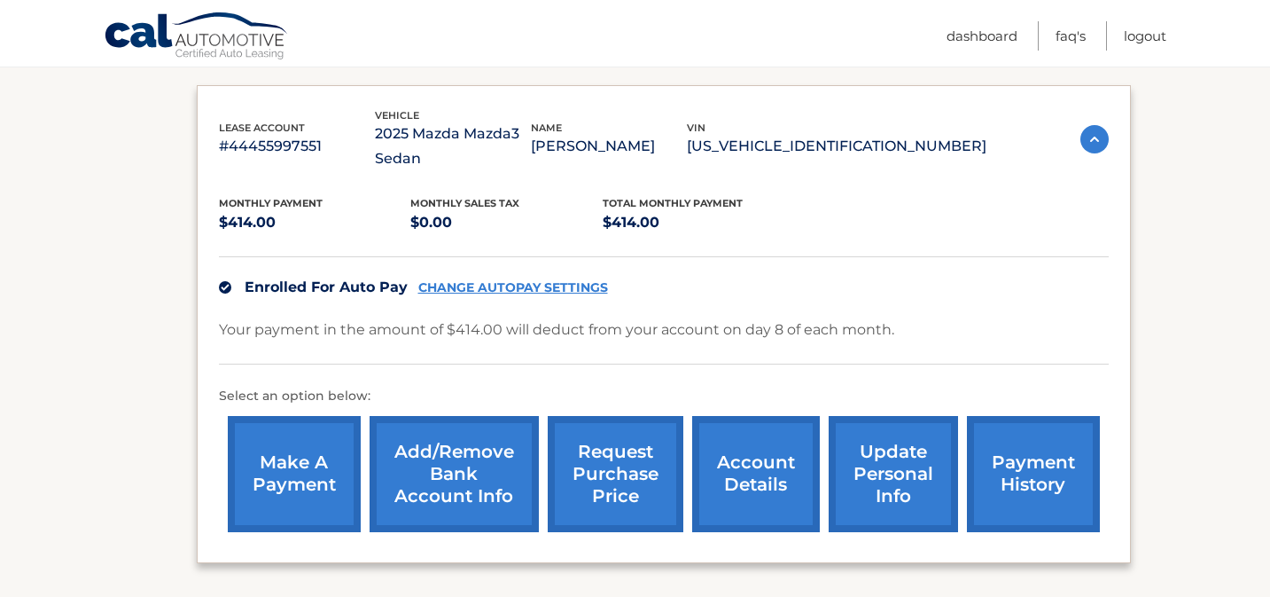
click at [328, 446] on link "make a payment" at bounding box center [294, 474] width 133 height 116
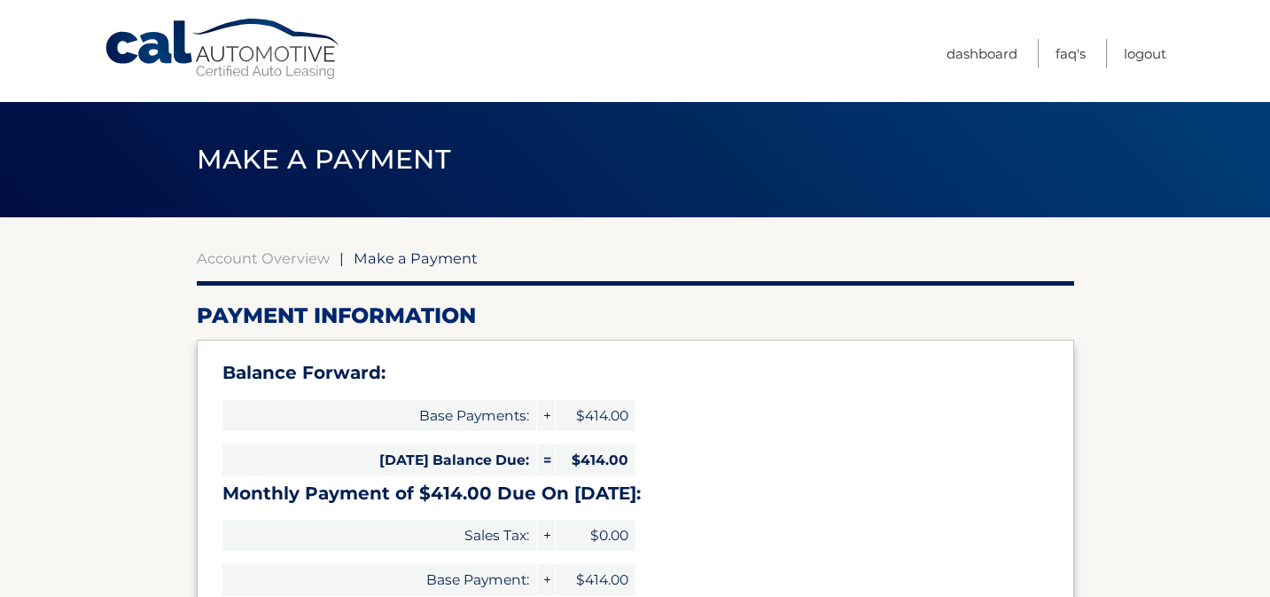
select select "OTJiMDRkOWQtMDc4Mi00MDE5LTlkYzgtNjM2MzM4YmY0NGYy"
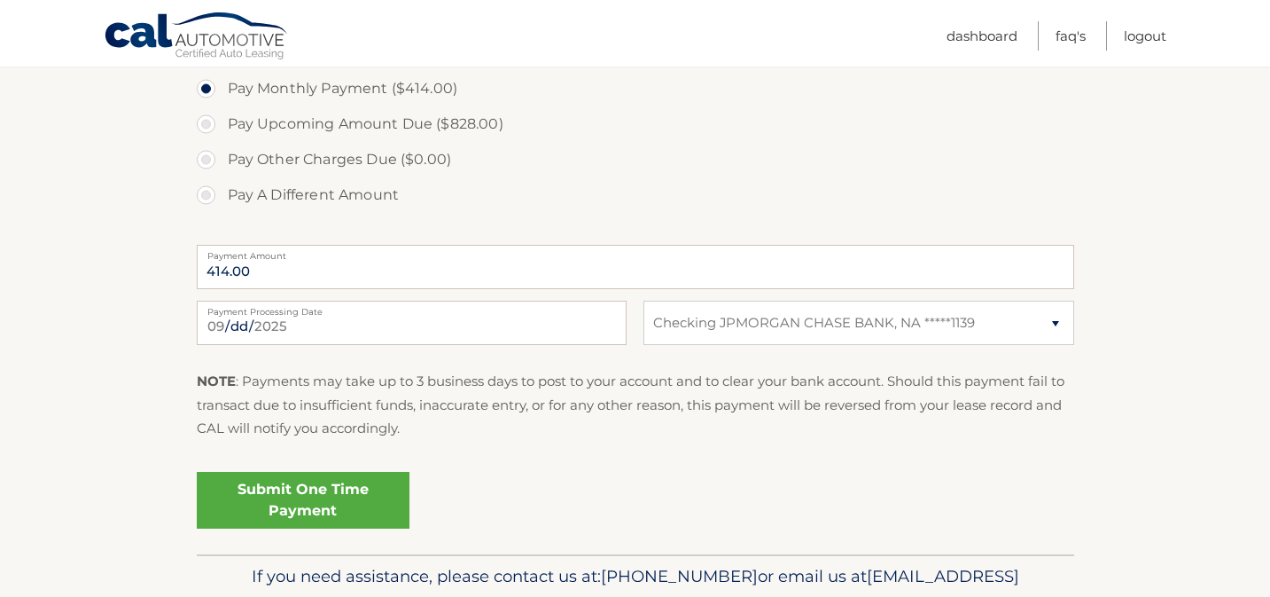
scroll to position [659, 0]
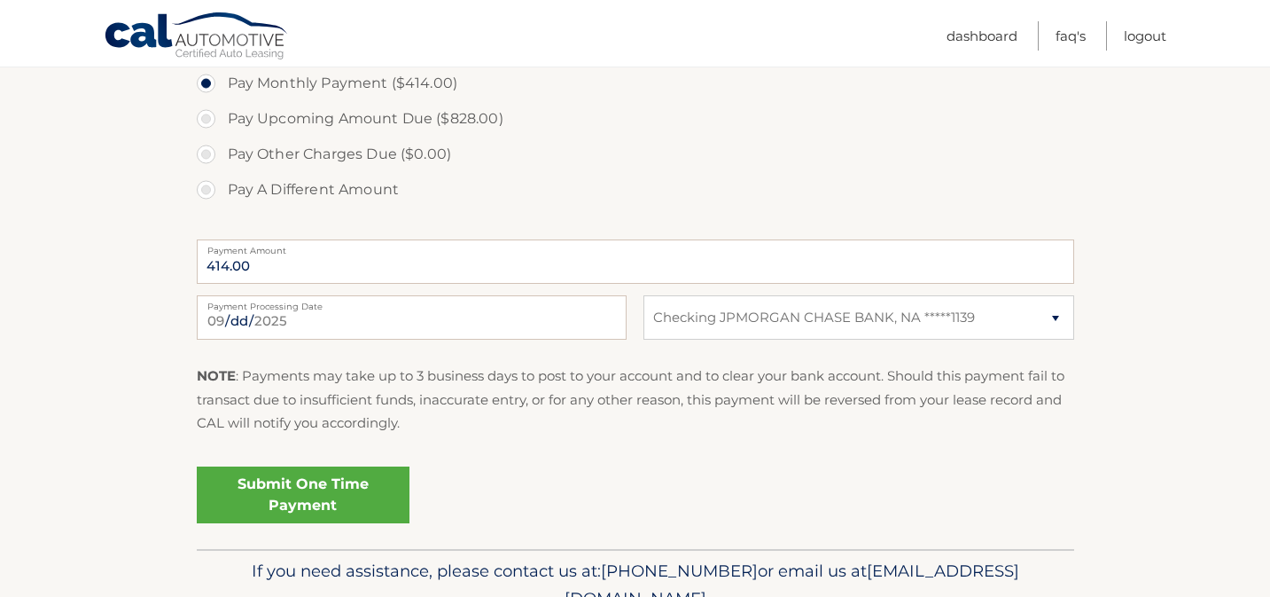
click at [327, 489] on link "Submit One Time Payment" at bounding box center [303, 494] width 213 height 57
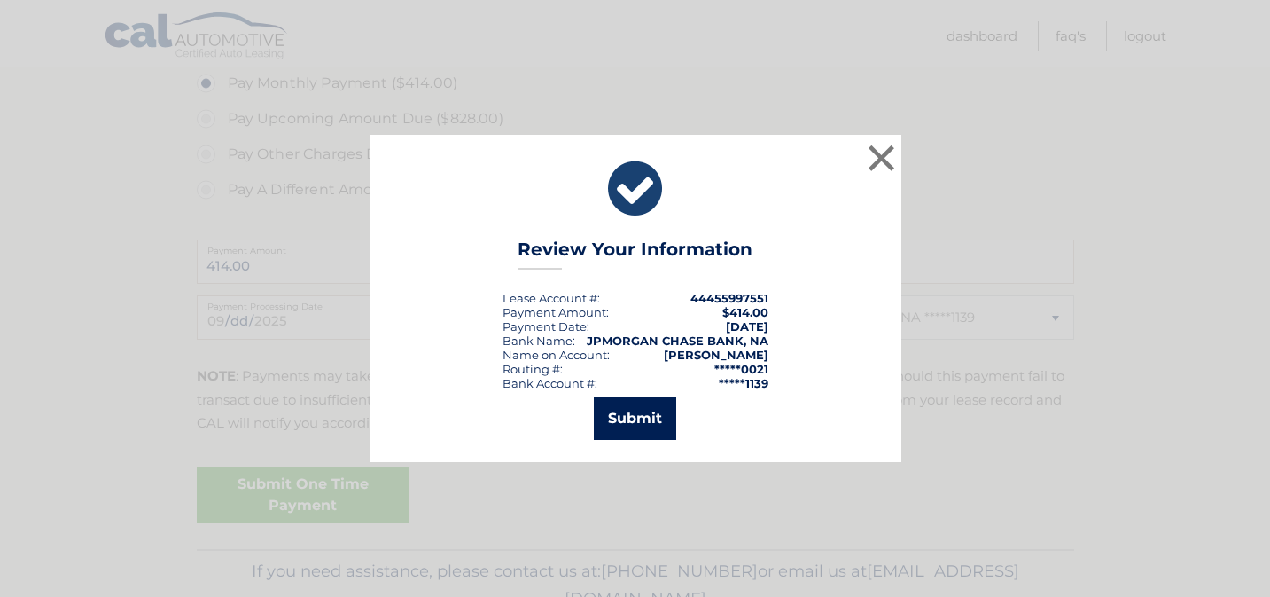
click at [613, 405] on button "Submit" at bounding box center [635, 418] width 82 height 43
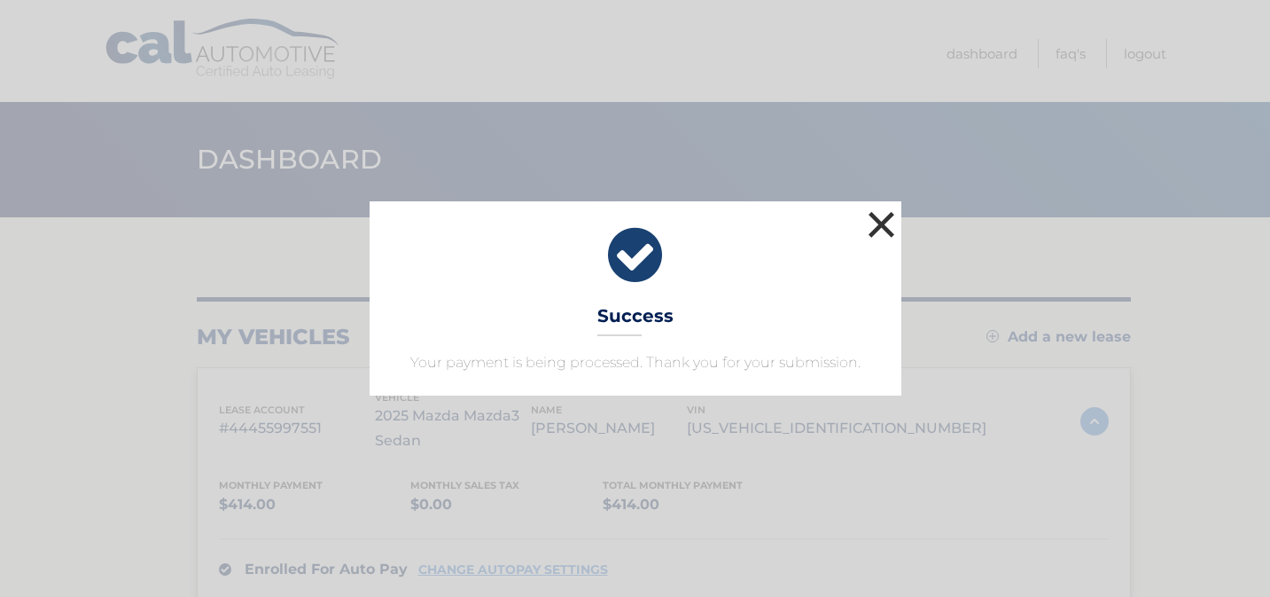
click at [887, 224] on button "×" at bounding box center [881, 224] width 35 height 35
